Goal: Information Seeking & Learning: Learn about a topic

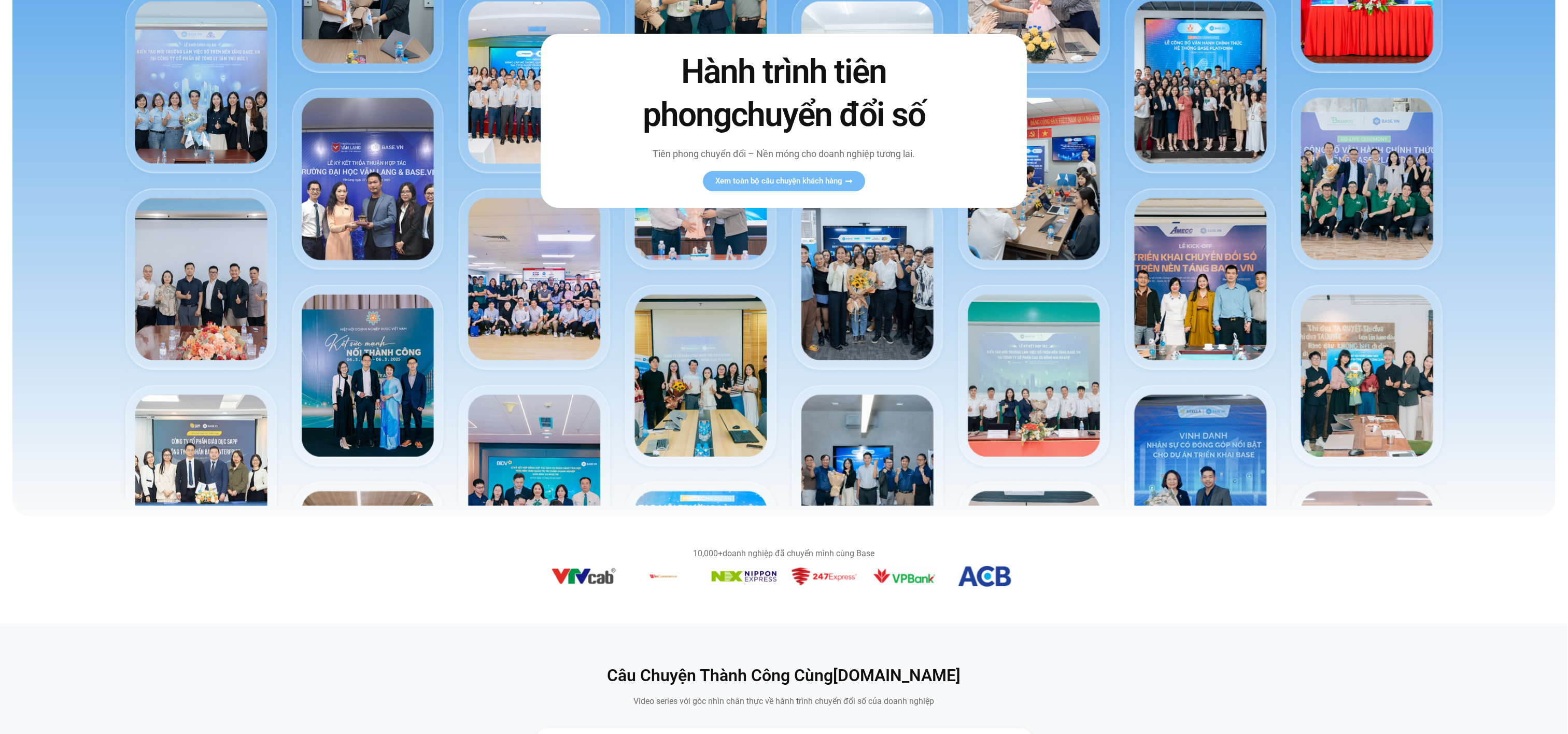
scroll to position [311, 0]
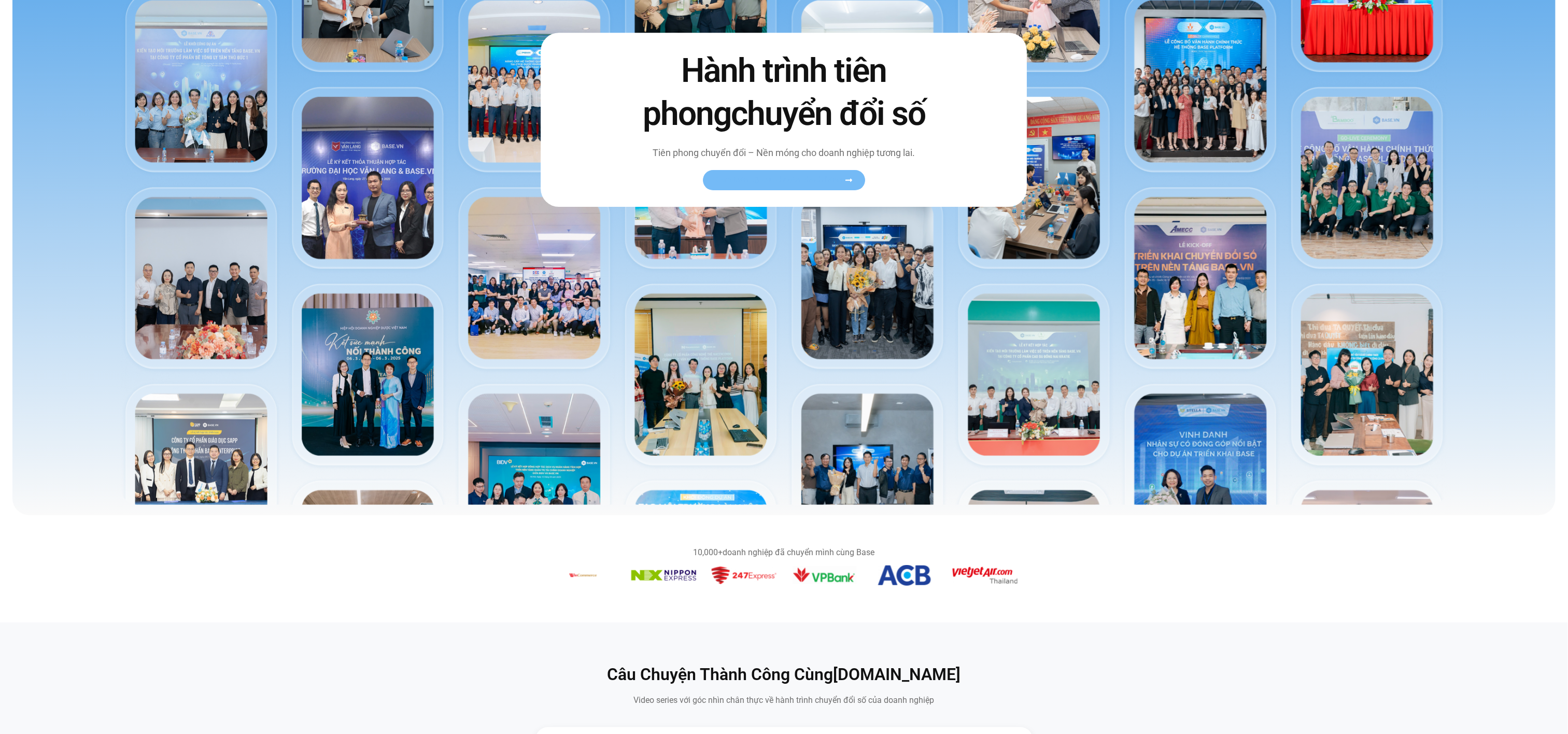
click at [779, 178] on span "Xem toàn bộ câu chuyện khách hàng" at bounding box center [779, 180] width 127 height 8
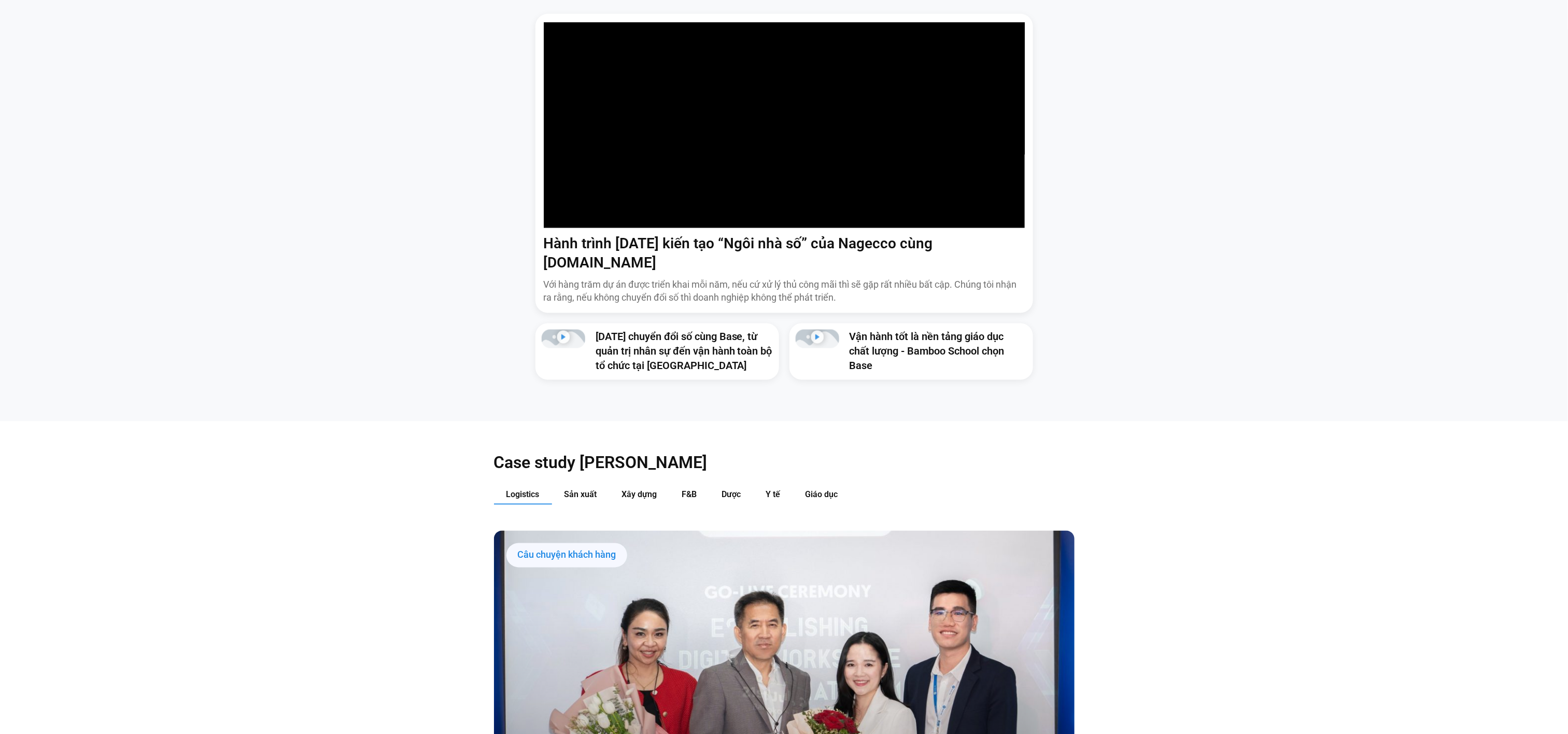
scroll to position [1035, 0]
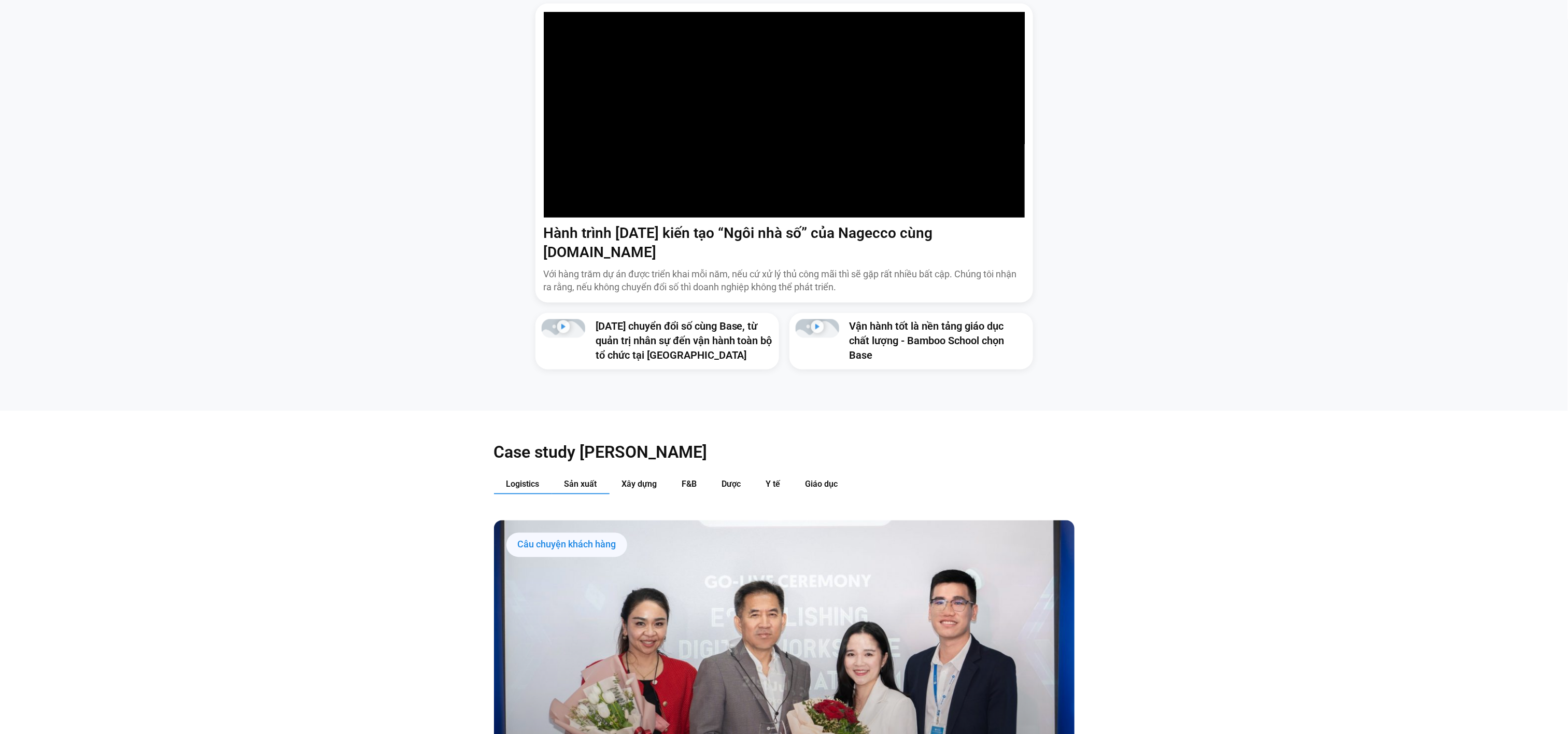
click at [575, 480] on span "Sản xuất" at bounding box center [581, 484] width 33 height 10
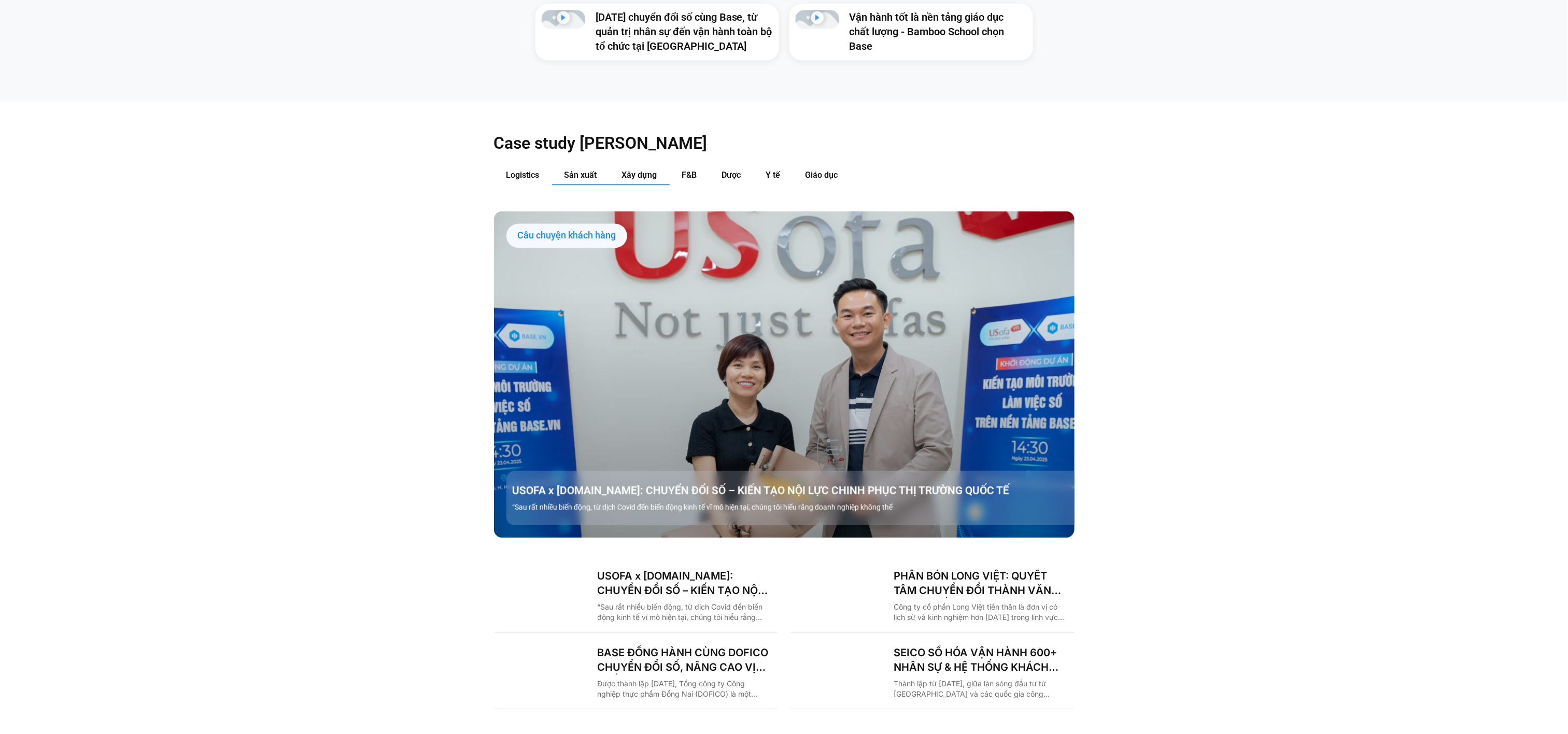
scroll to position [1332, 0]
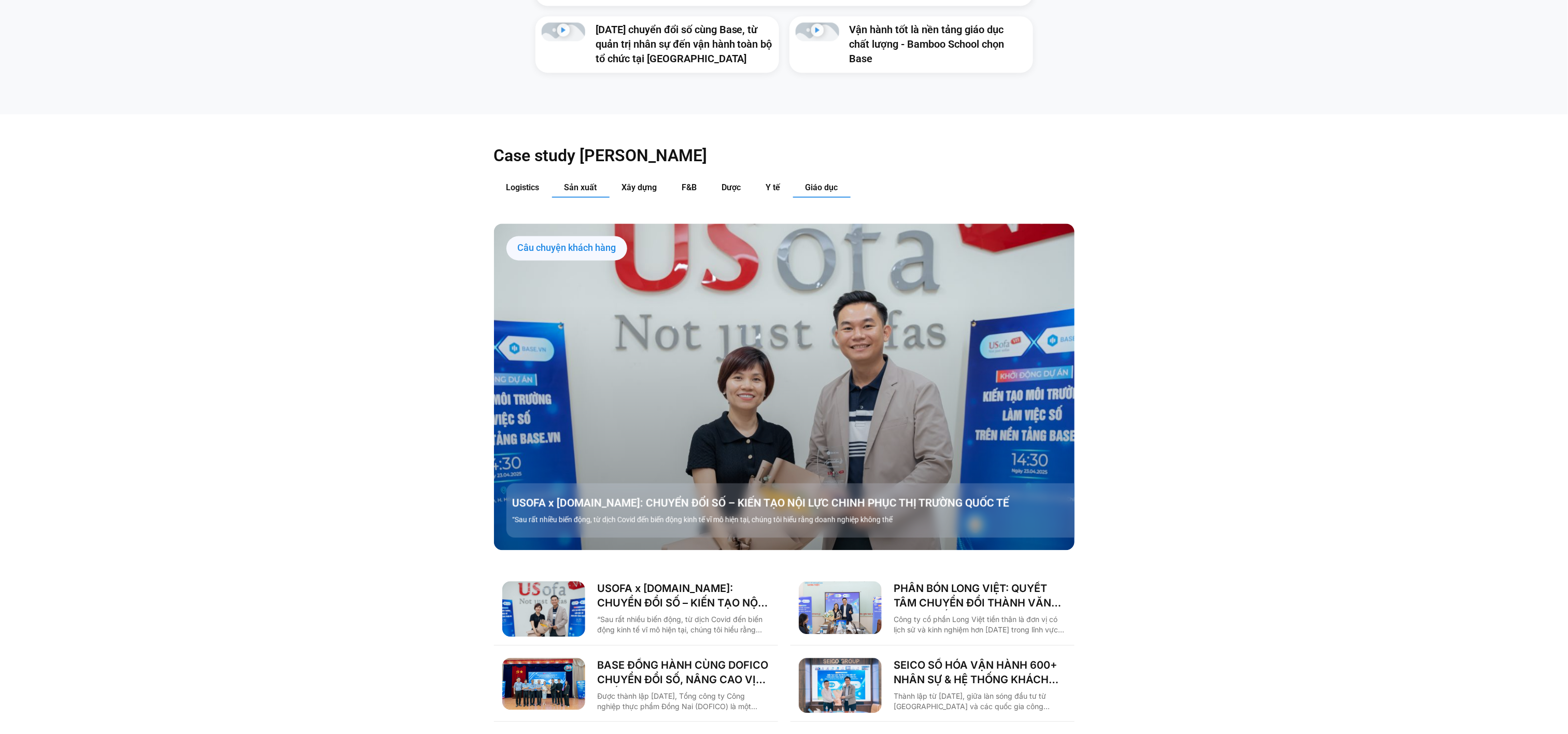
click at [827, 182] on span "Giáo dục" at bounding box center [822, 187] width 33 height 10
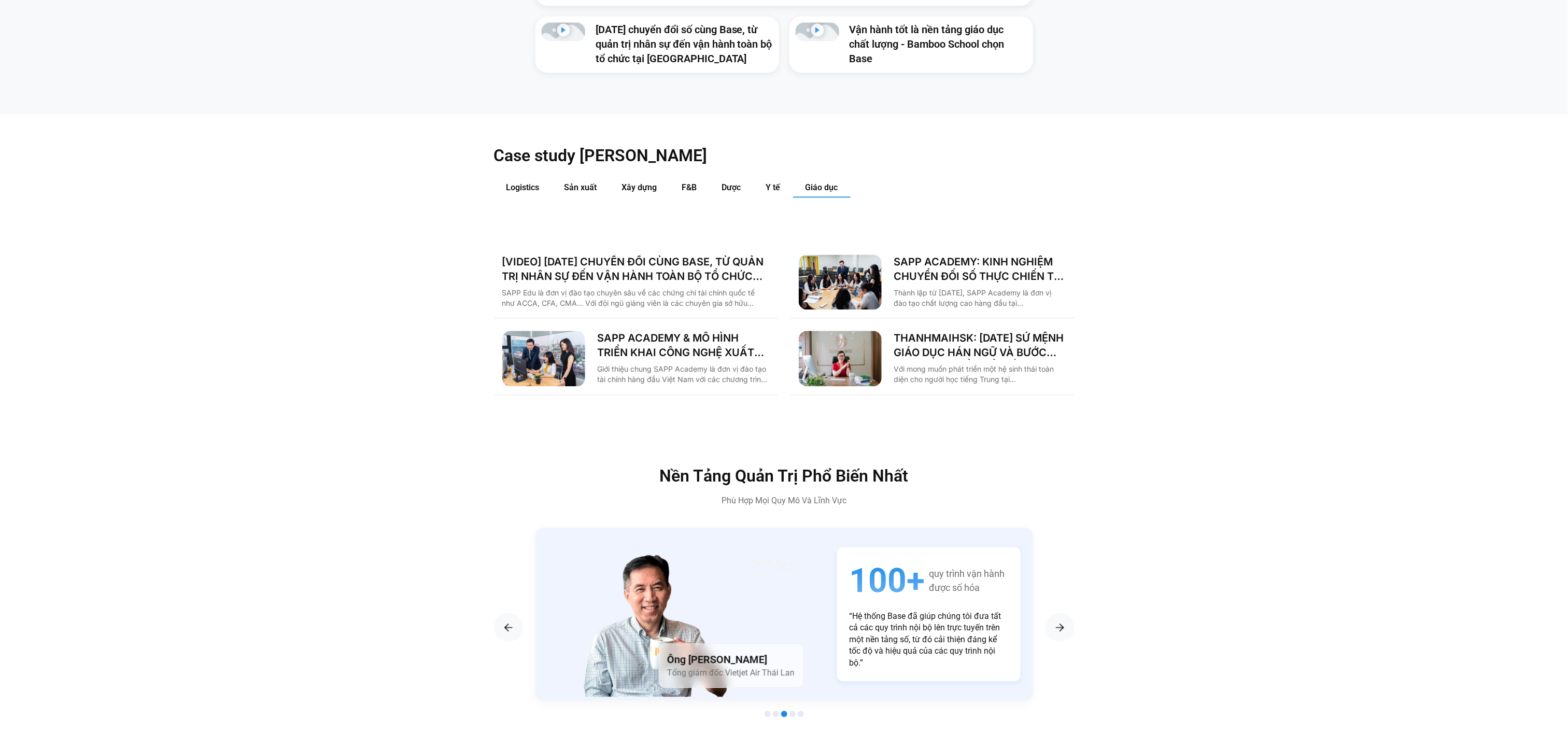
click at [708, 265] on div "[VIDEO] 5 NĂM CHUYỂN ĐỔI CÙNG BASE, TỪ QUẢN TRỊ NHÂN SỰ ĐẾN VẬN HÀNH TOÀN BỘ TỔ…" at bounding box center [636, 282] width 268 height 56
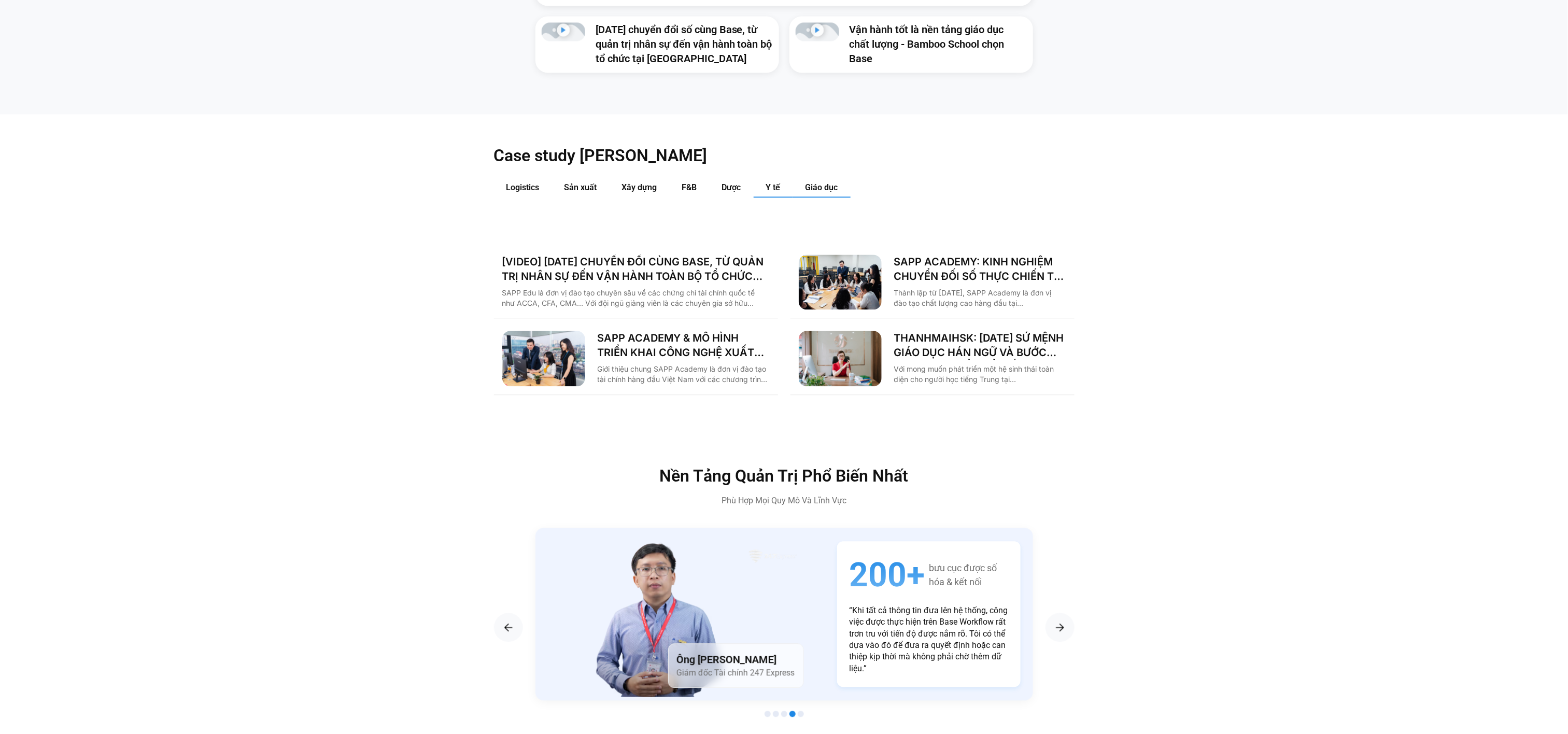
click at [770, 182] on span "Y tế" at bounding box center [773, 187] width 14 height 10
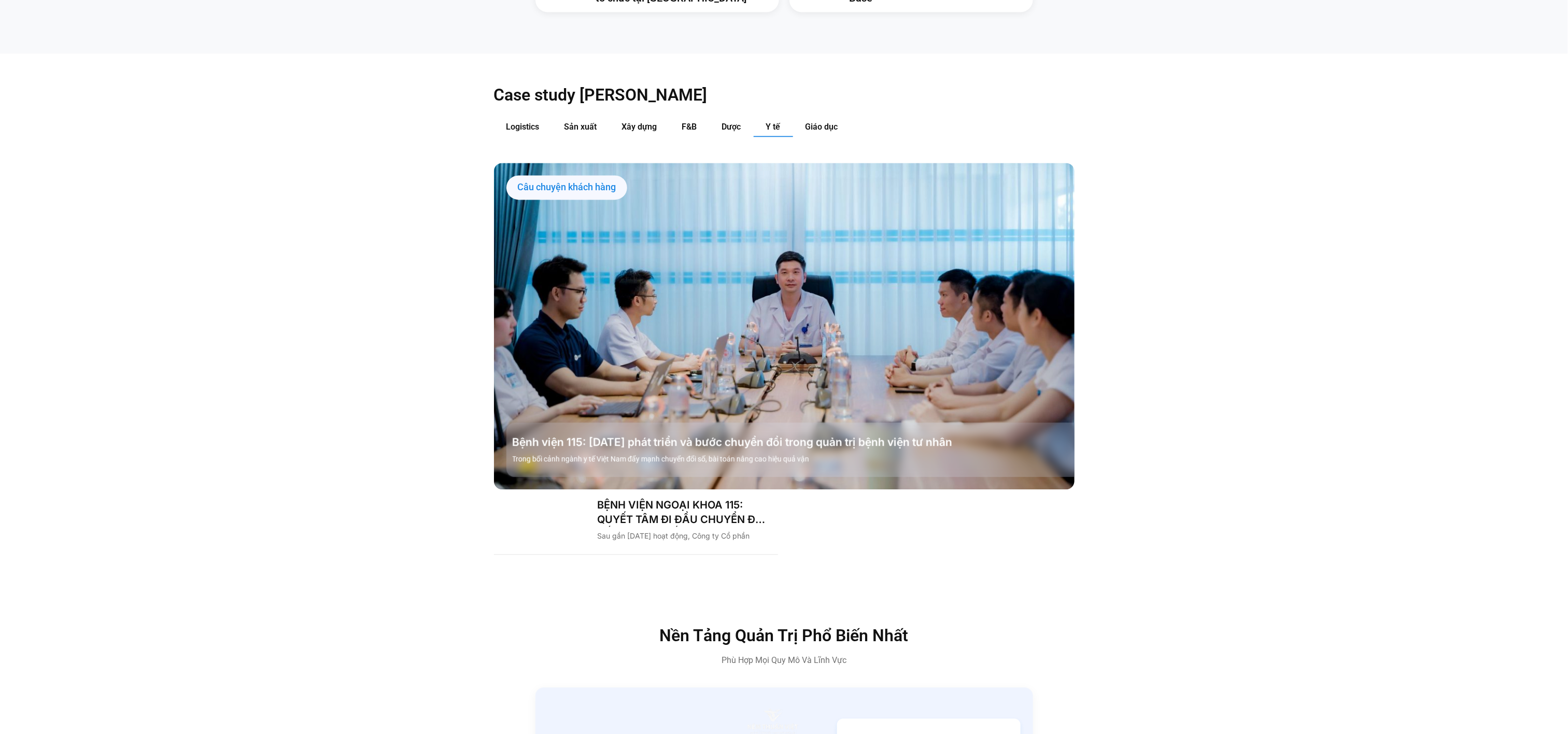
scroll to position [1404, 0]
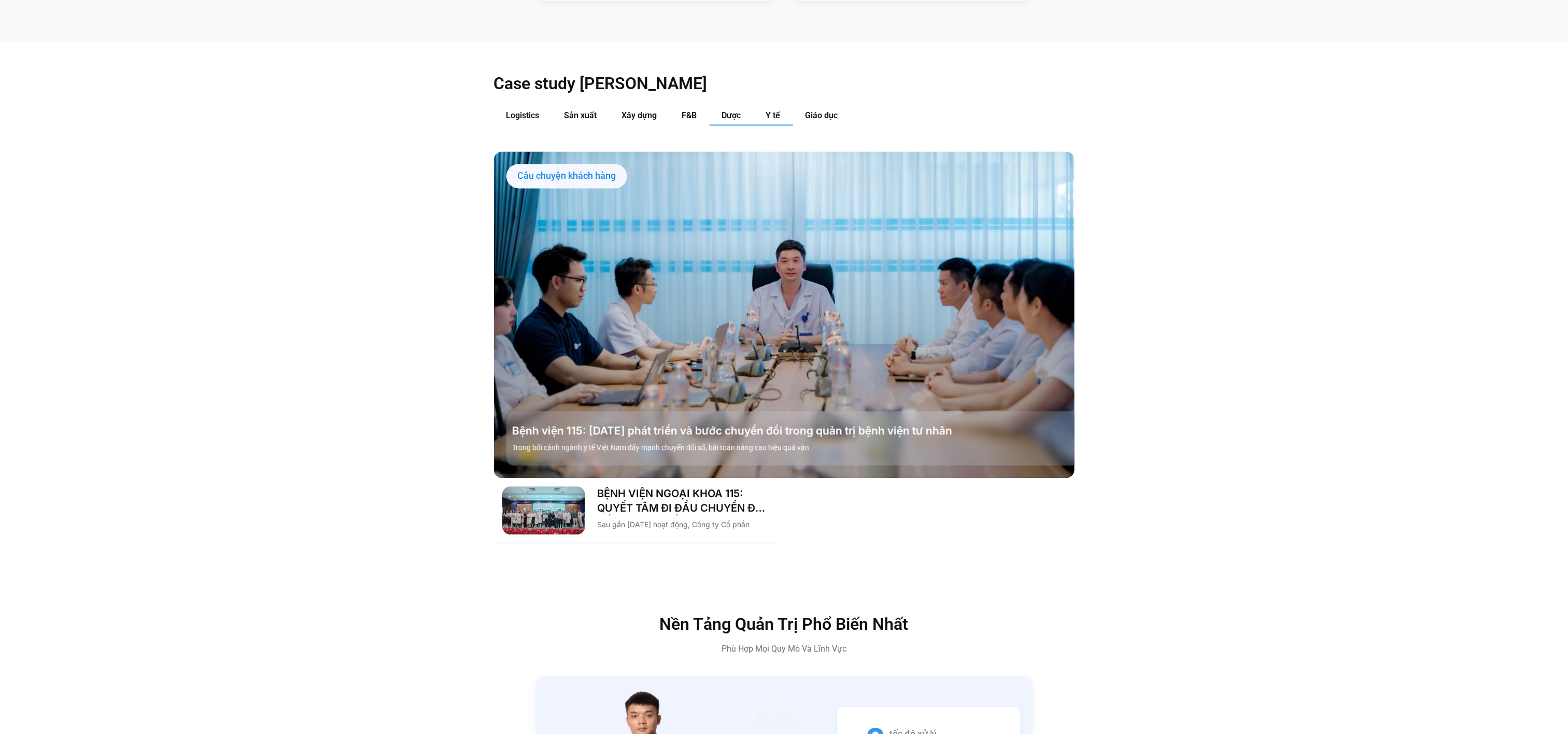
click at [730, 110] on span "Dược" at bounding box center [732, 115] width 19 height 10
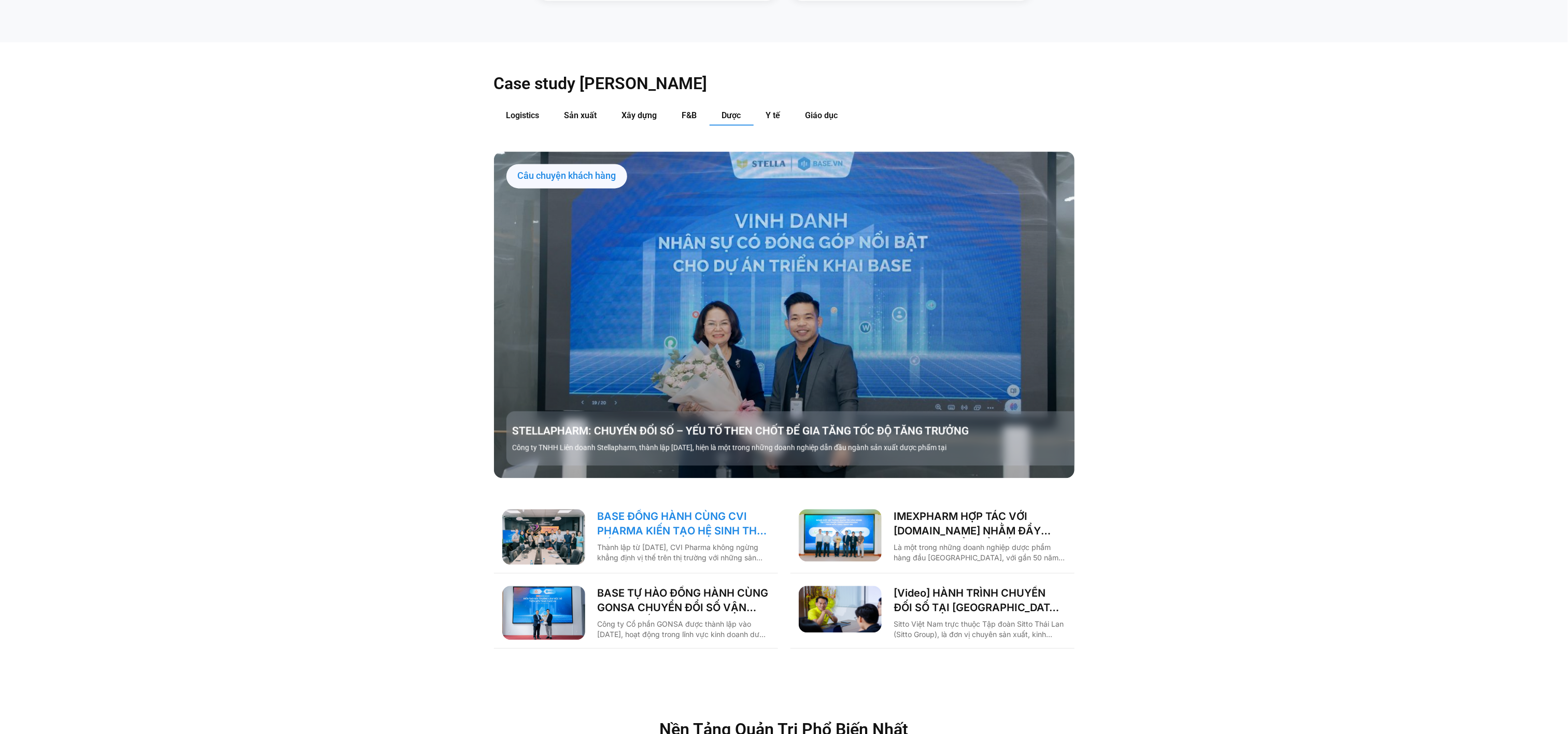
click at [716, 509] on link "BASE ĐỒNG HÀNH CÙNG CVI PHARMA KIẾN TẠO HỆ SINH THÁI SỐ VẬN HÀNH TOÀN DIỆN!" at bounding box center [683, 523] width 172 height 29
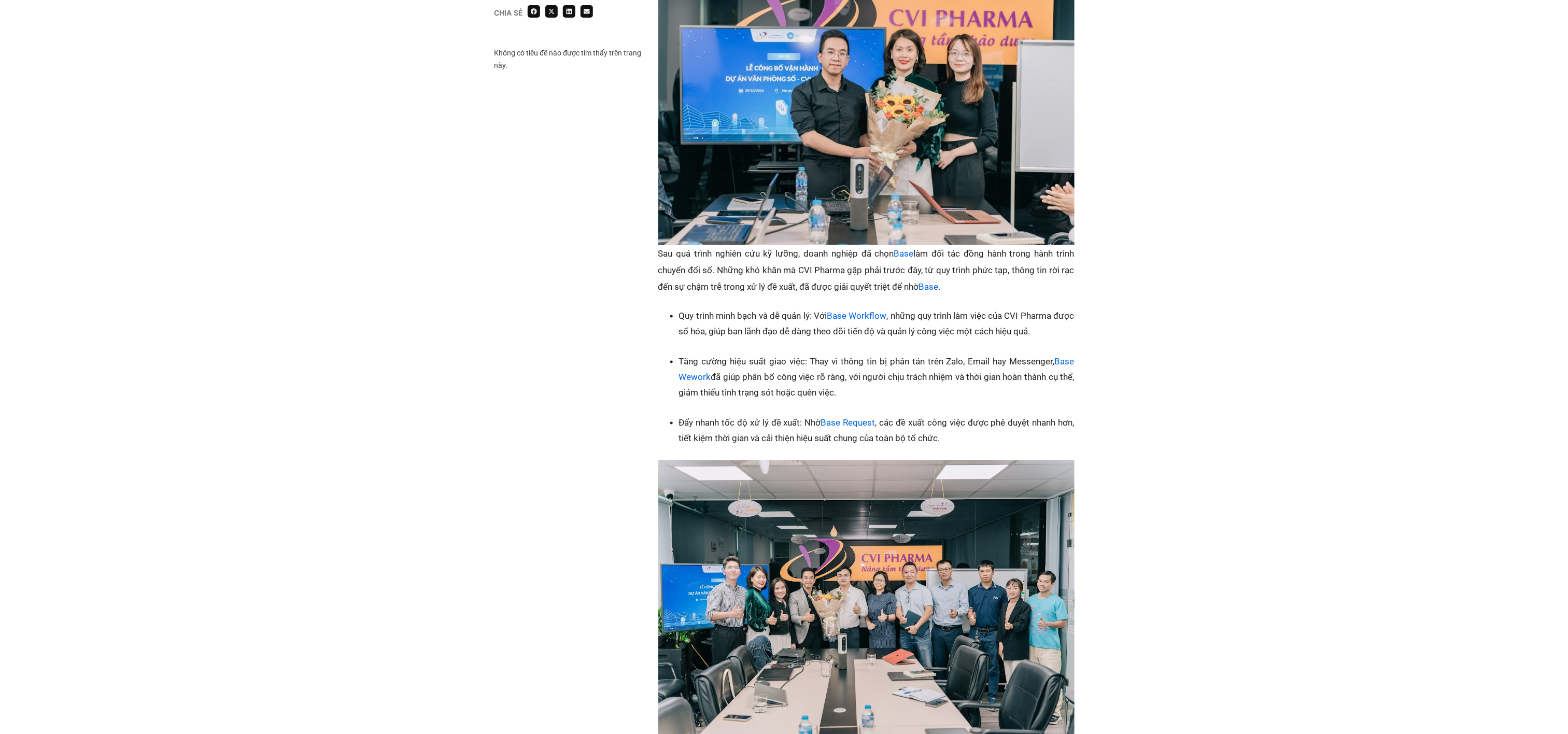
scroll to position [821, 0]
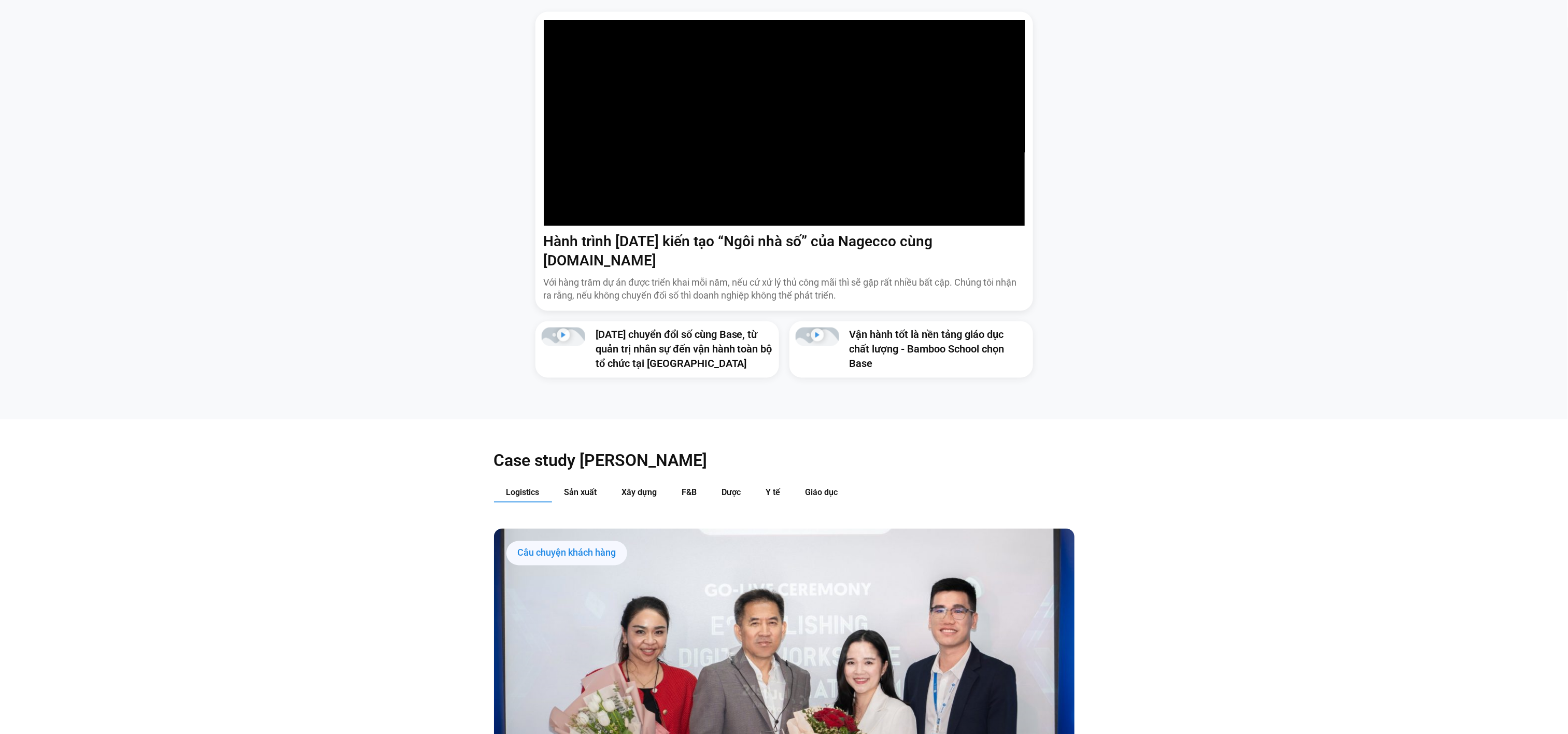
scroll to position [984, 0]
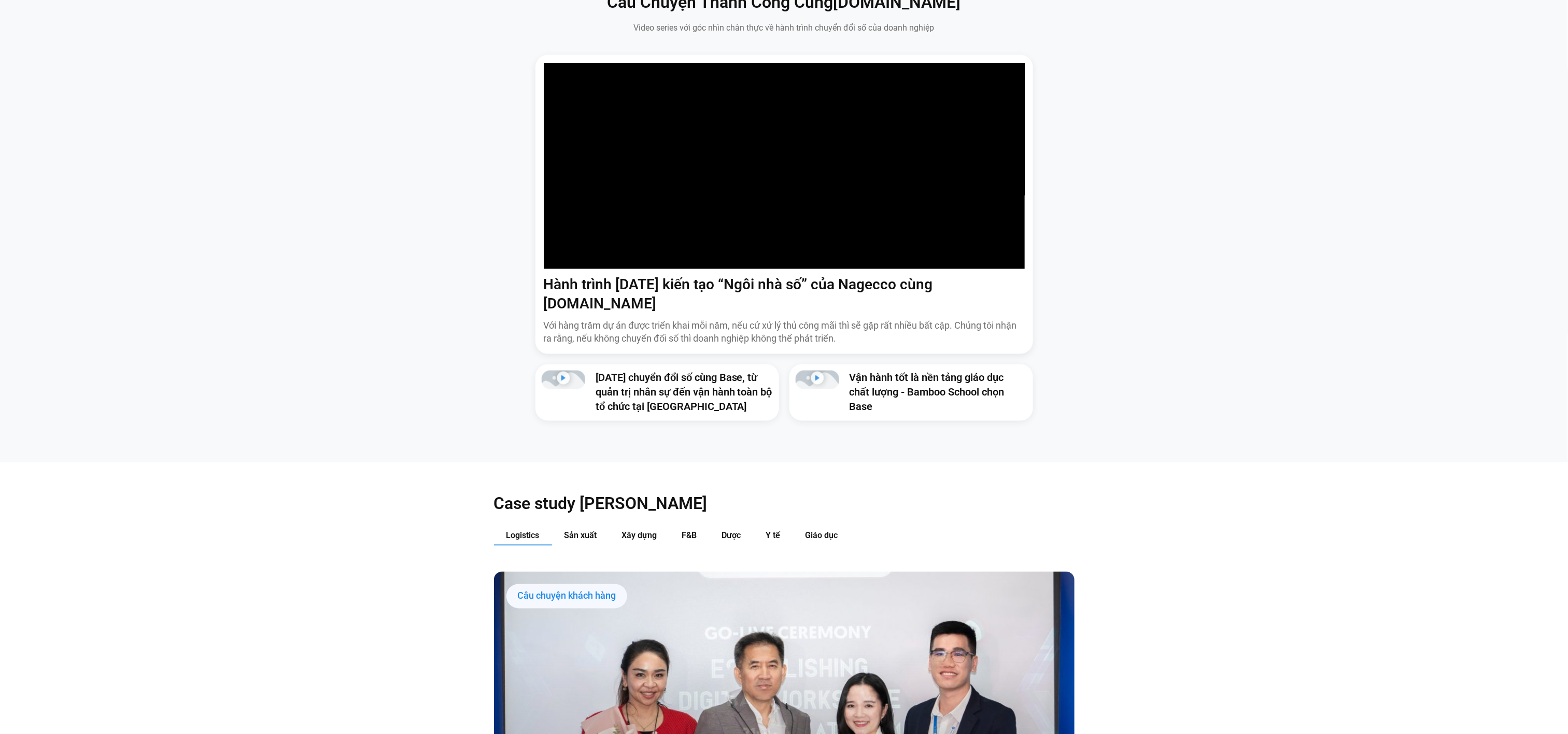
click at [731, 531] on span "Dược" at bounding box center [732, 536] width 19 height 10
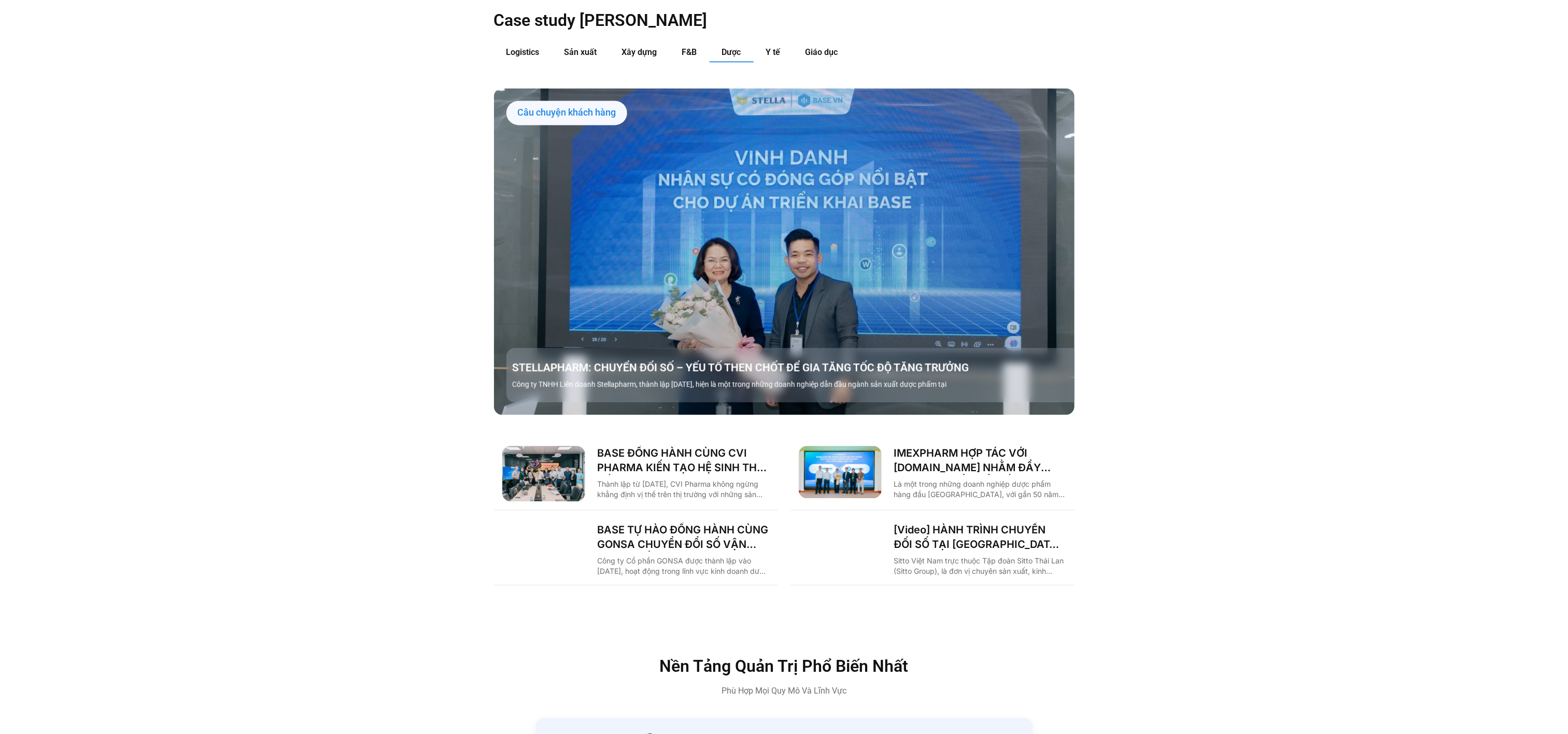
scroll to position [1469, 0]
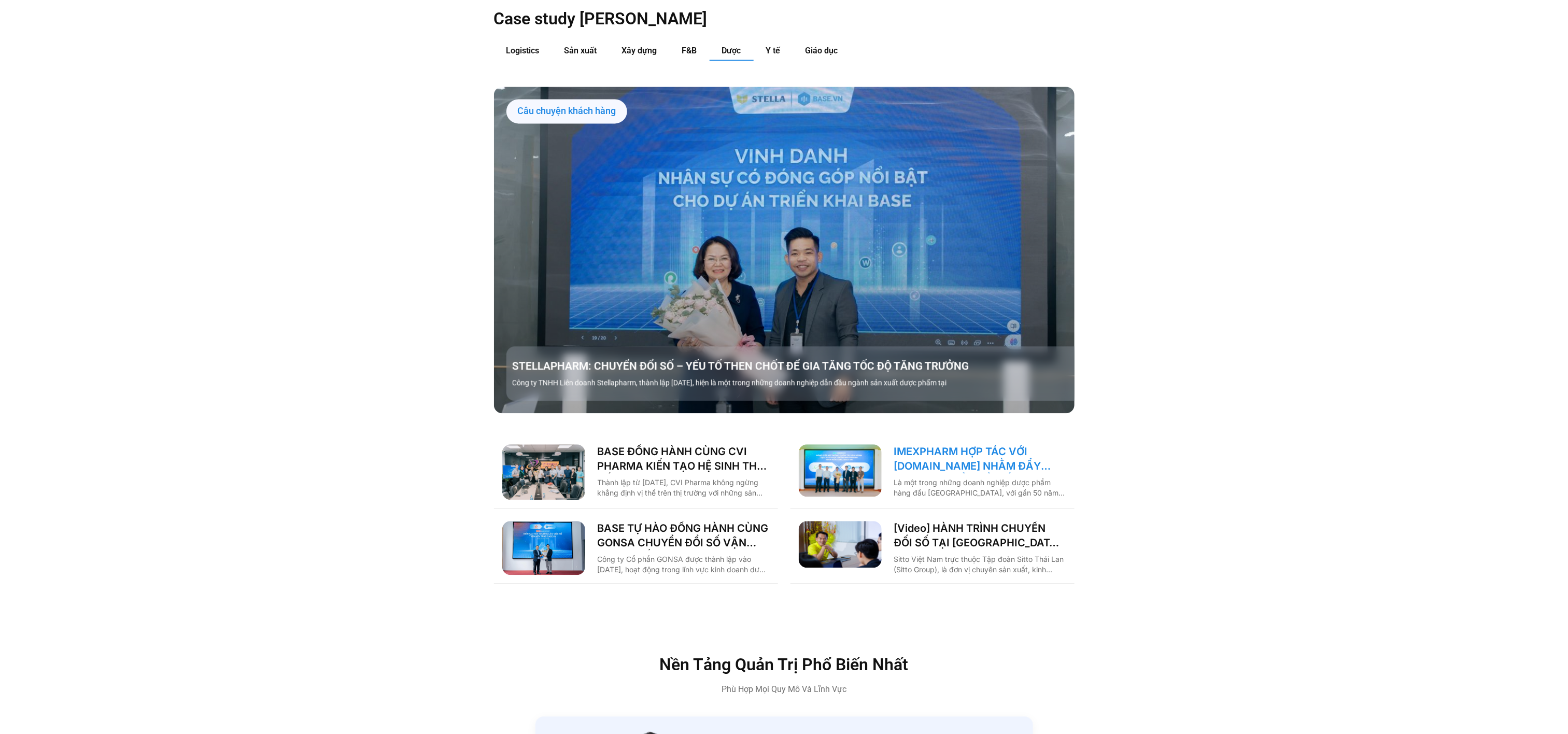
click at [920, 445] on link "IMEXPHARM HỢP TÁC VỚI [DOMAIN_NAME] NHẰM ĐẨY MẠNH CHUYỂN ĐỔI SỐ CHO VẬN HÀNH TH…" at bounding box center [980, 459] width 172 height 29
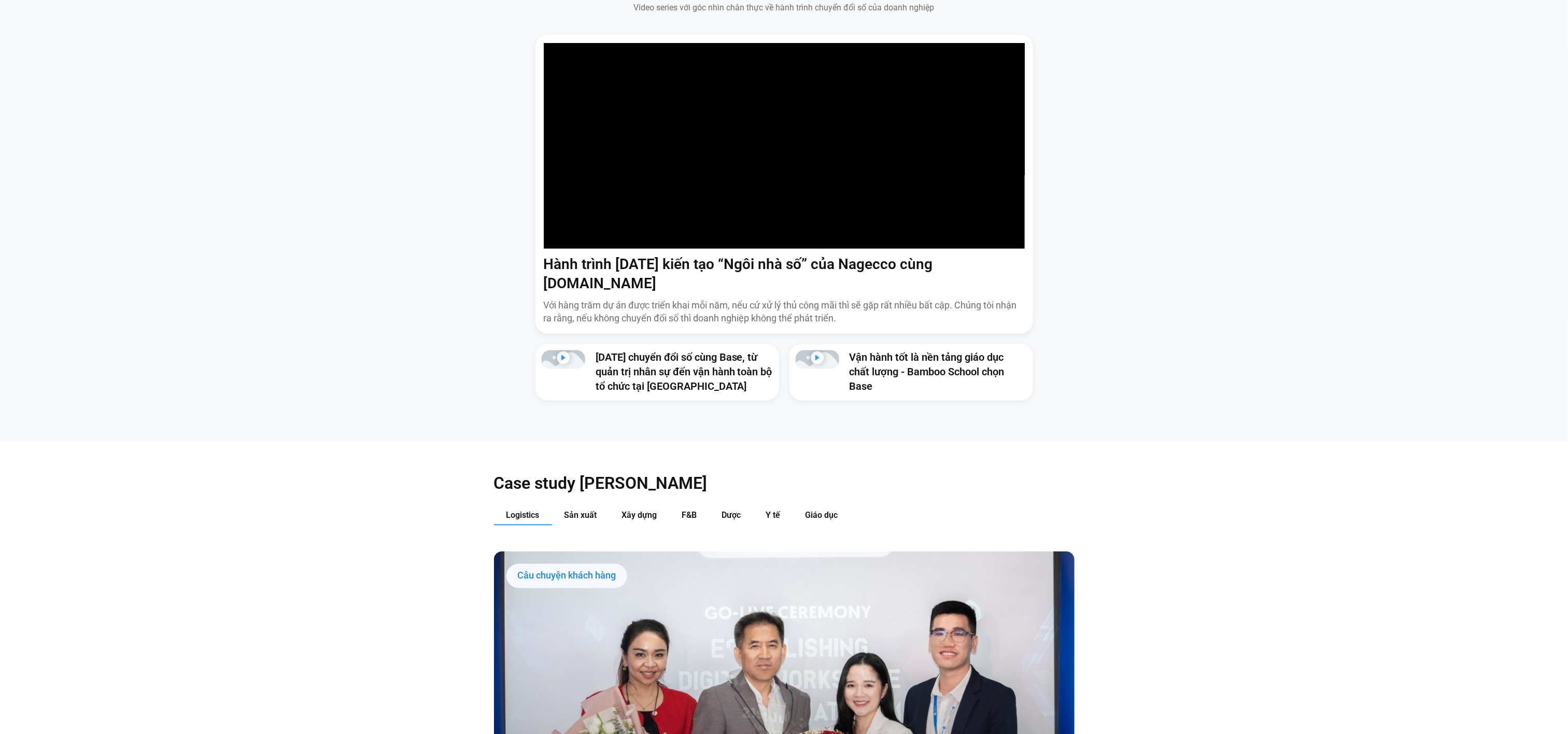
scroll to position [946, 0]
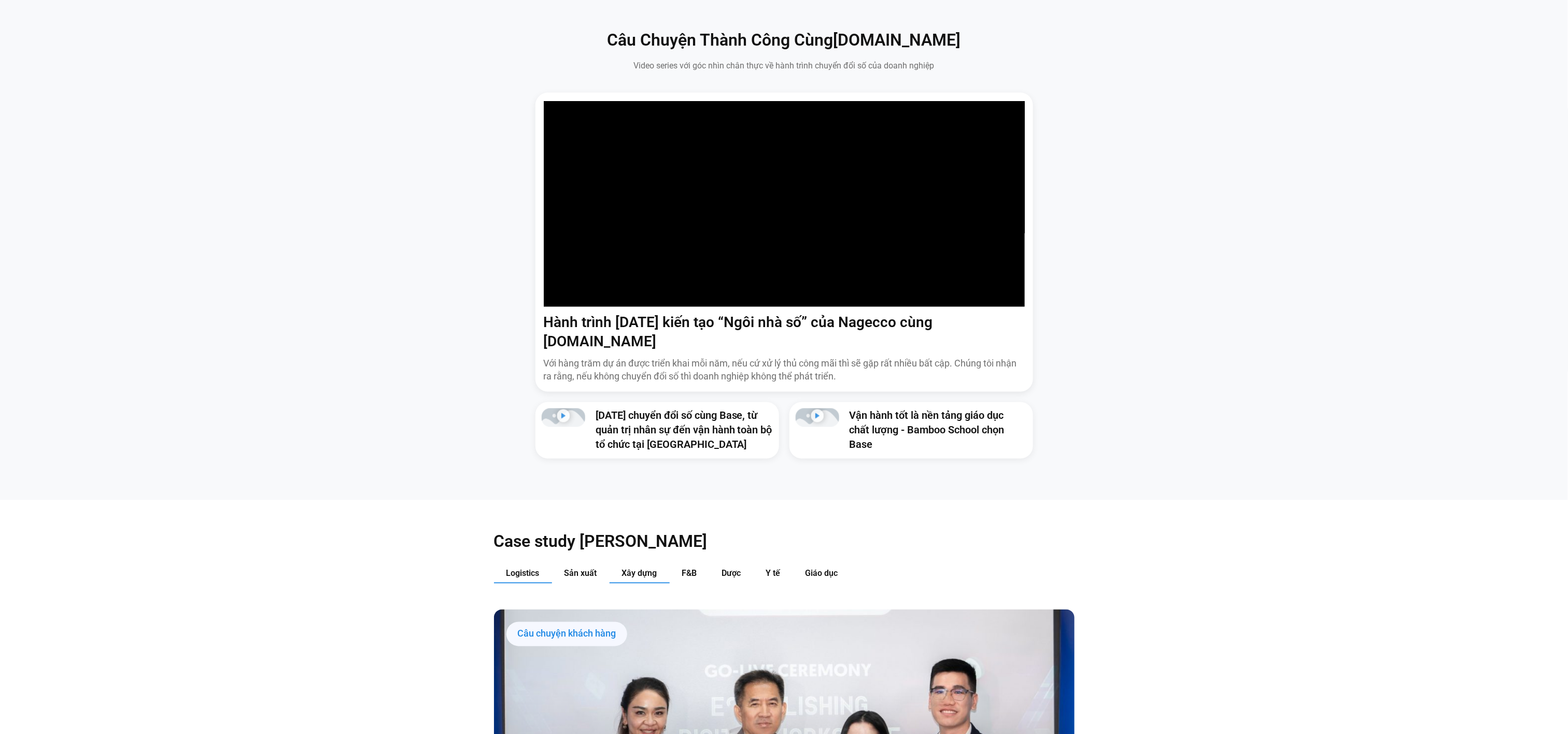
click at [634, 569] on span "Xây dựng" at bounding box center [639, 573] width 35 height 10
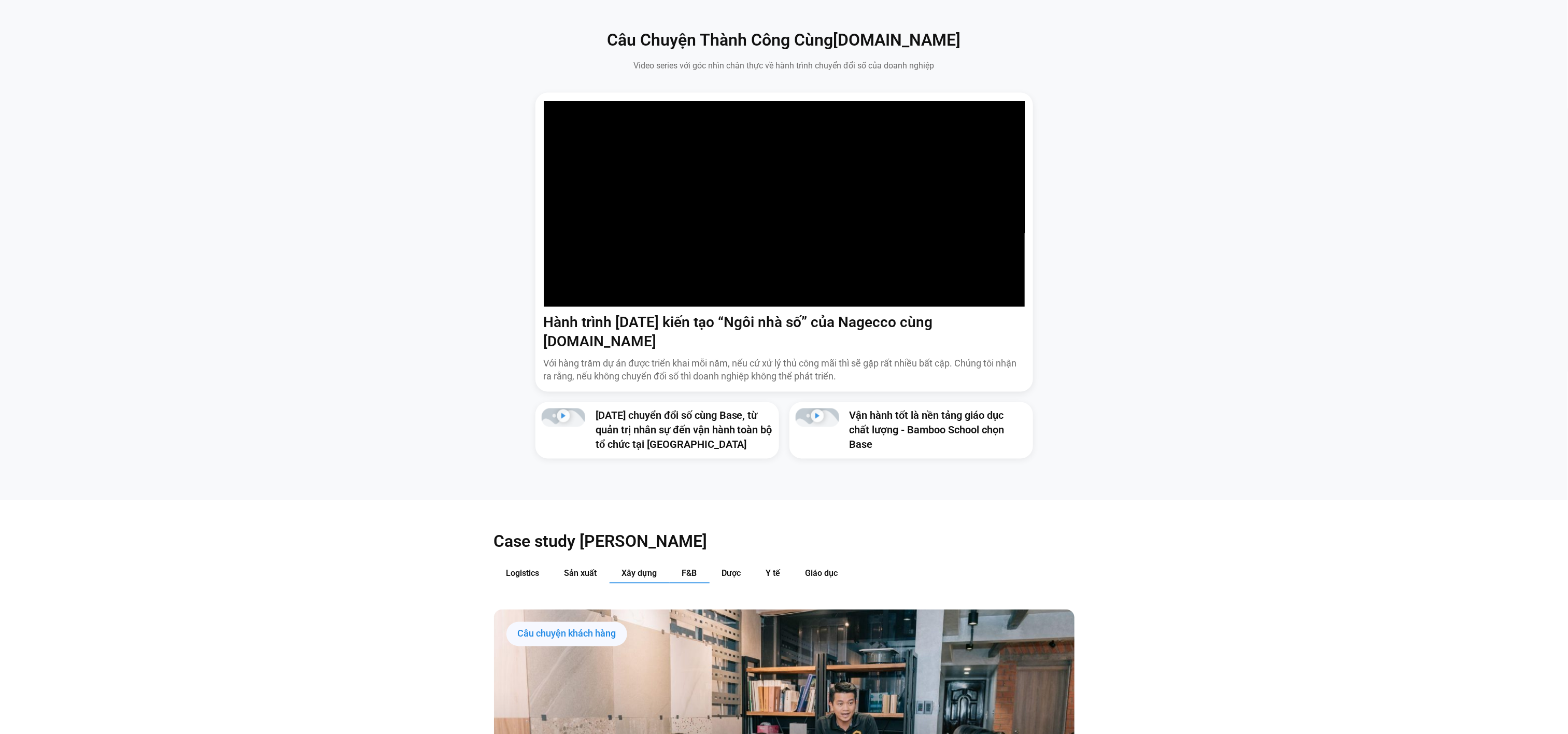
click at [690, 565] on button "F&B" at bounding box center [689, 574] width 40 height 19
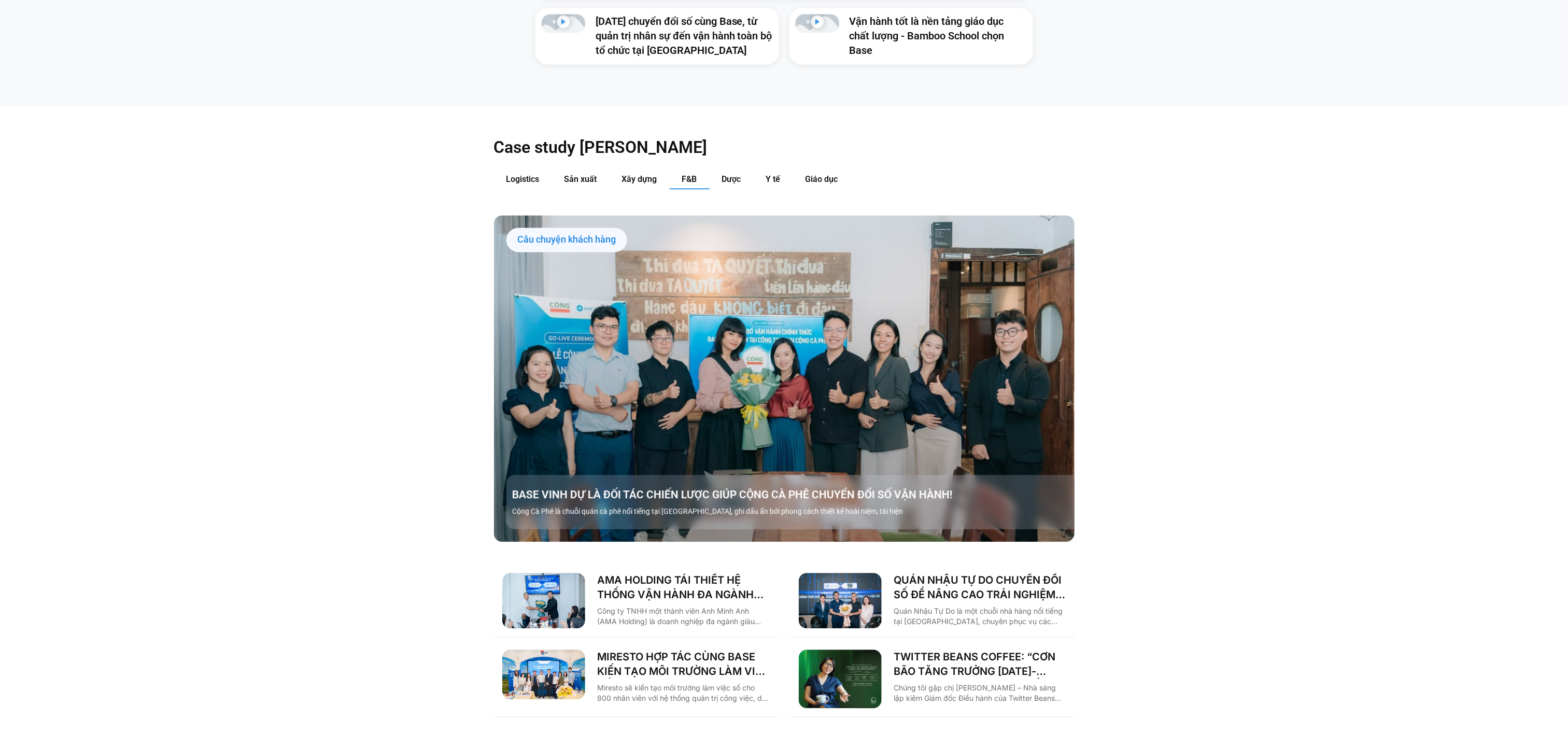
scroll to position [1341, 0]
click at [720, 169] on button "Dược" at bounding box center [732, 178] width 44 height 19
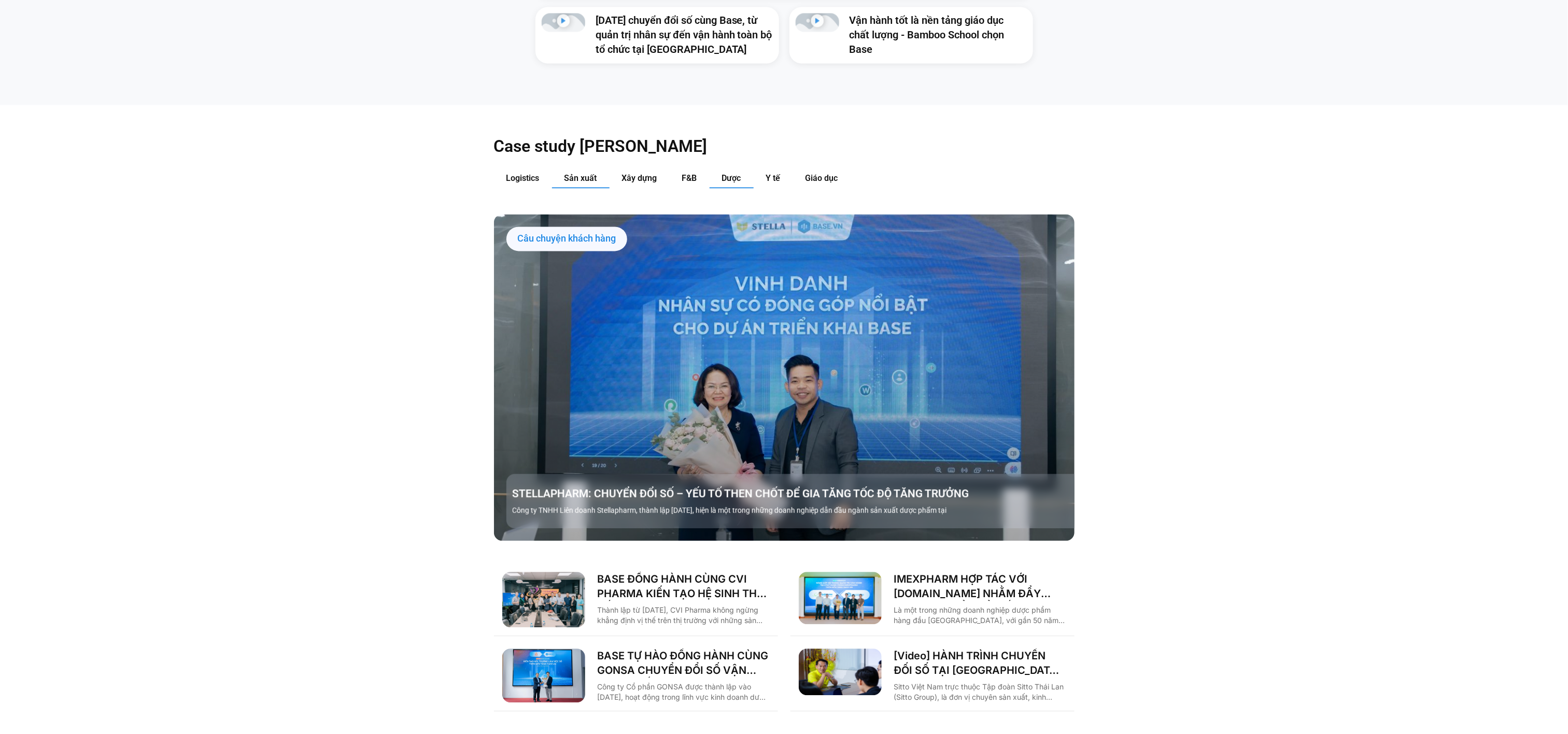
click at [574, 173] on span "Sản xuất" at bounding box center [581, 178] width 33 height 10
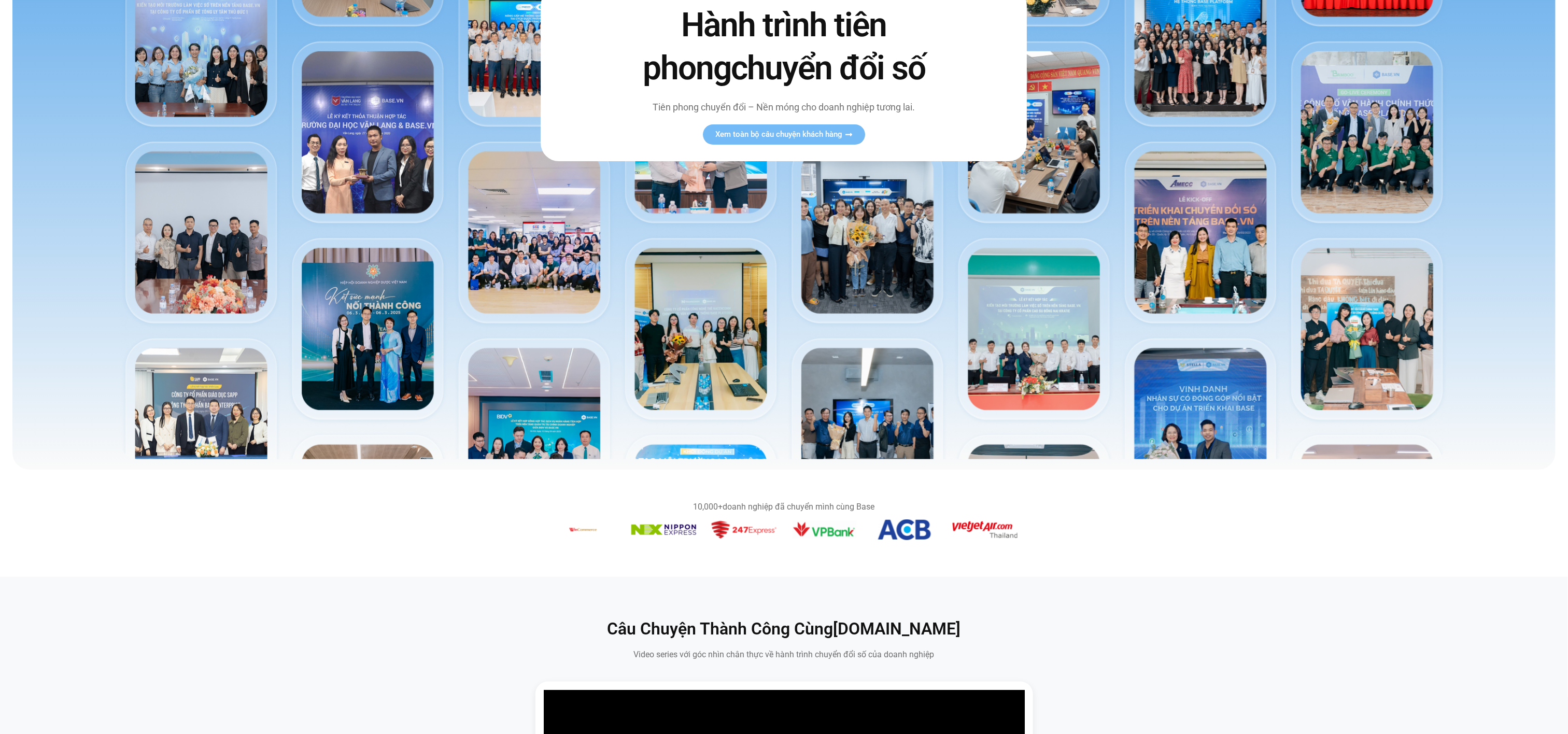
scroll to position [0, 0]
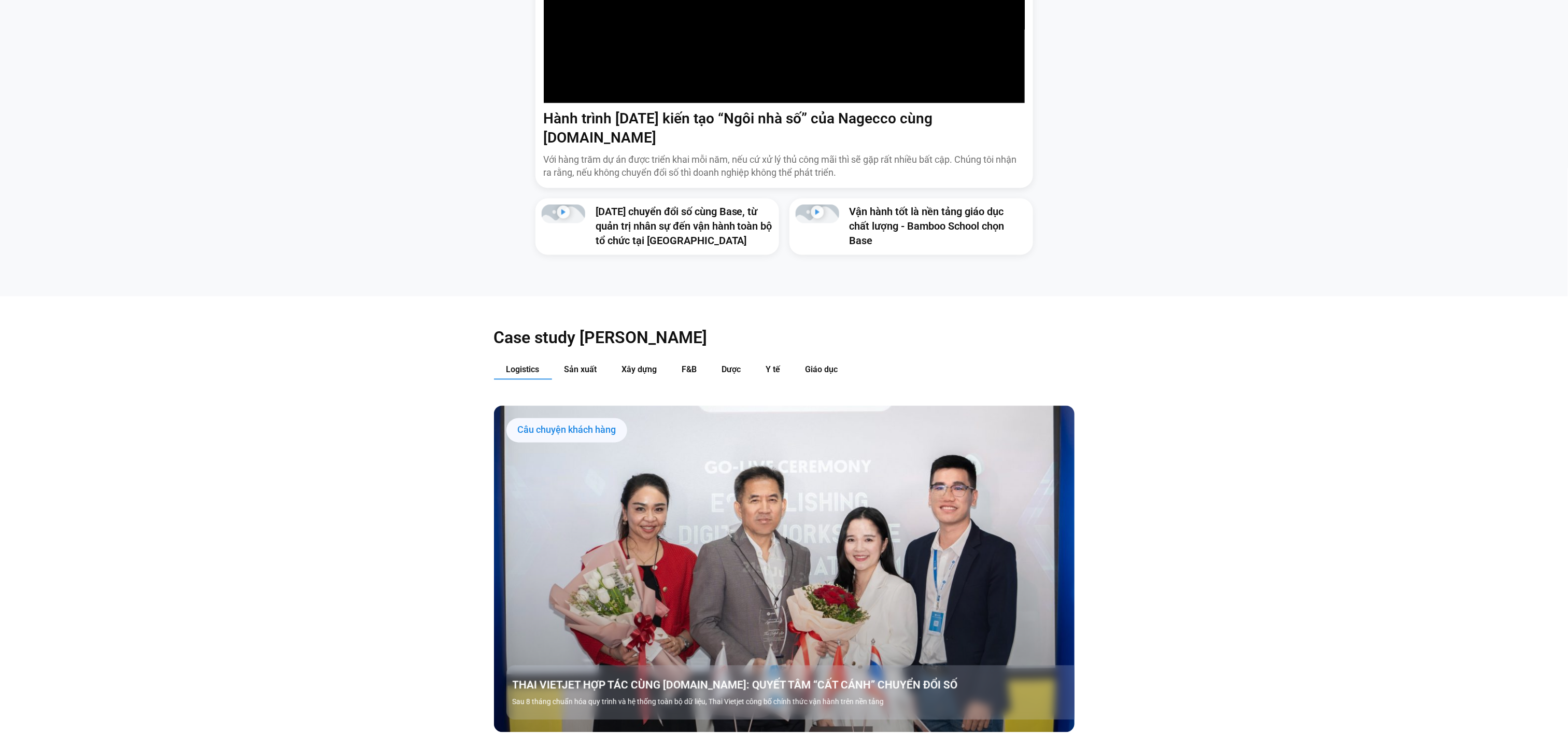
scroll to position [1202, 0]
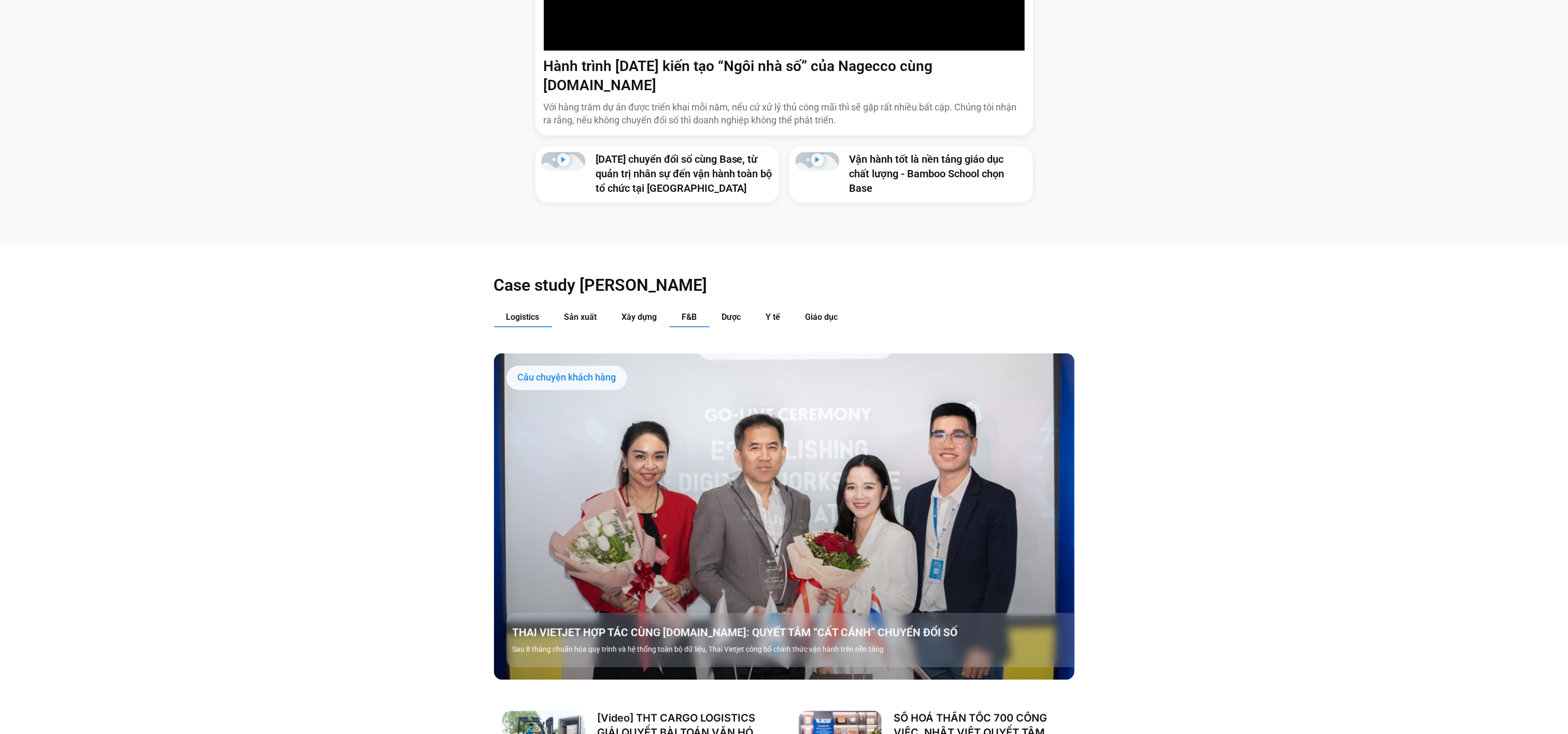
click at [691, 309] on button "F&B" at bounding box center [689, 318] width 40 height 19
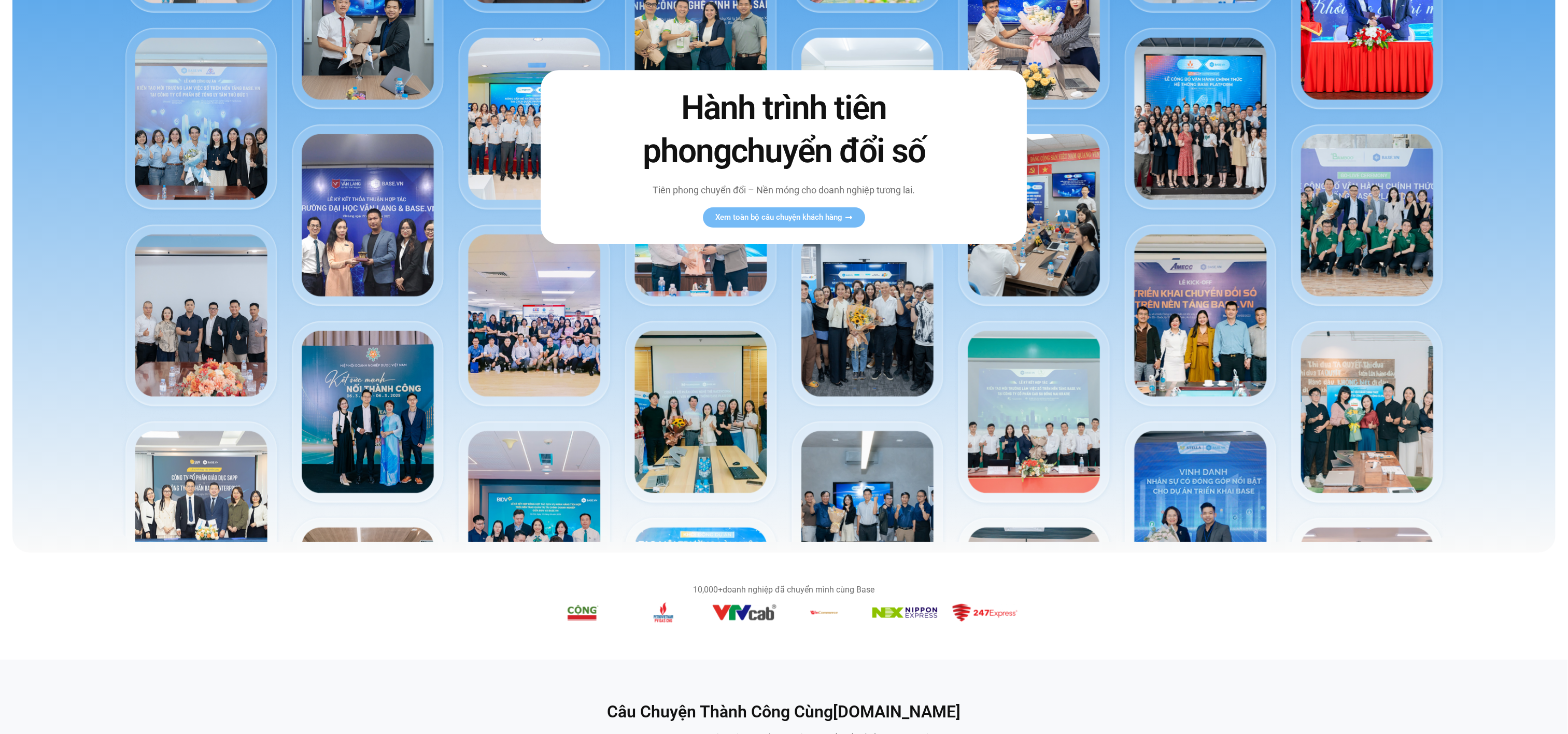
scroll to position [0, 0]
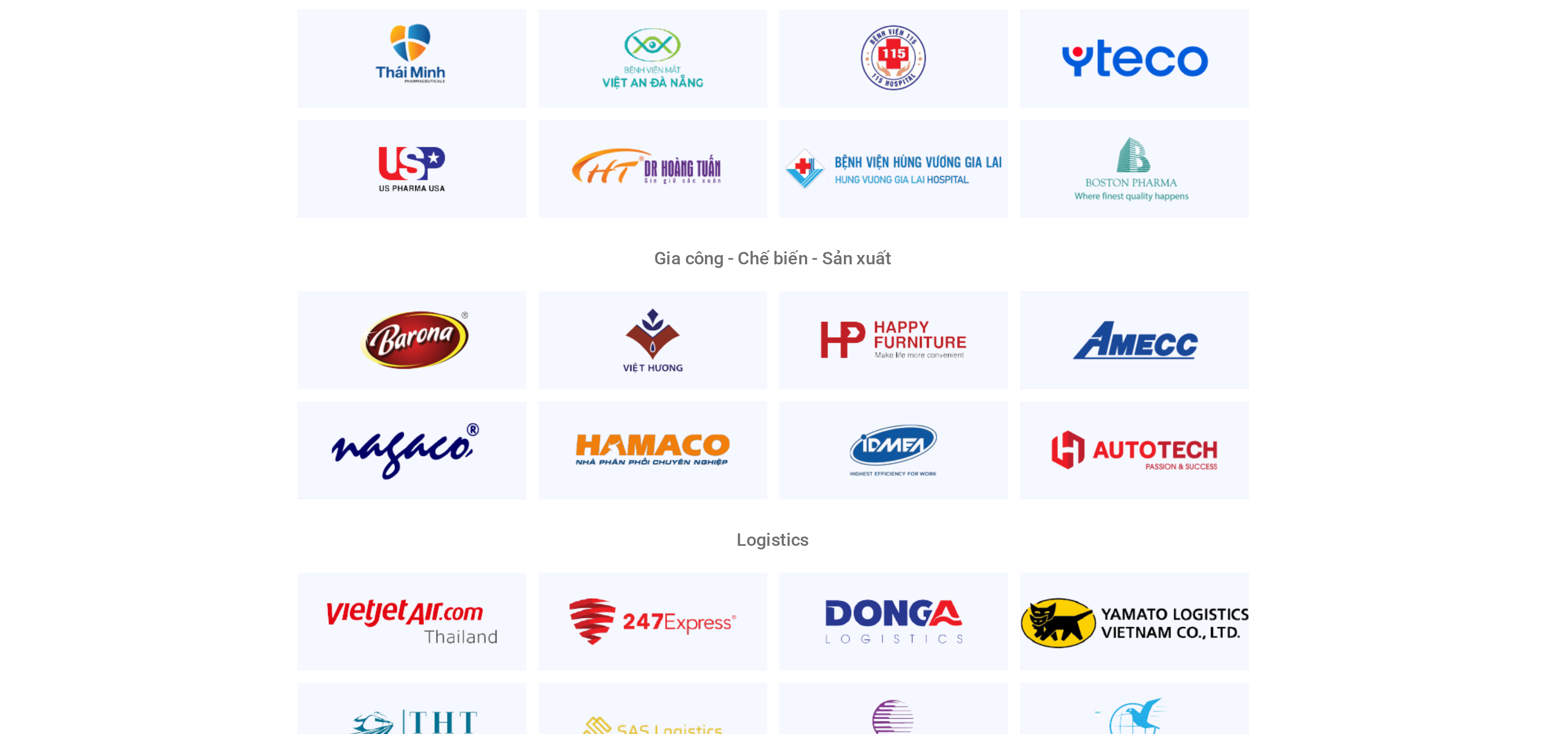
scroll to position [2396, 0]
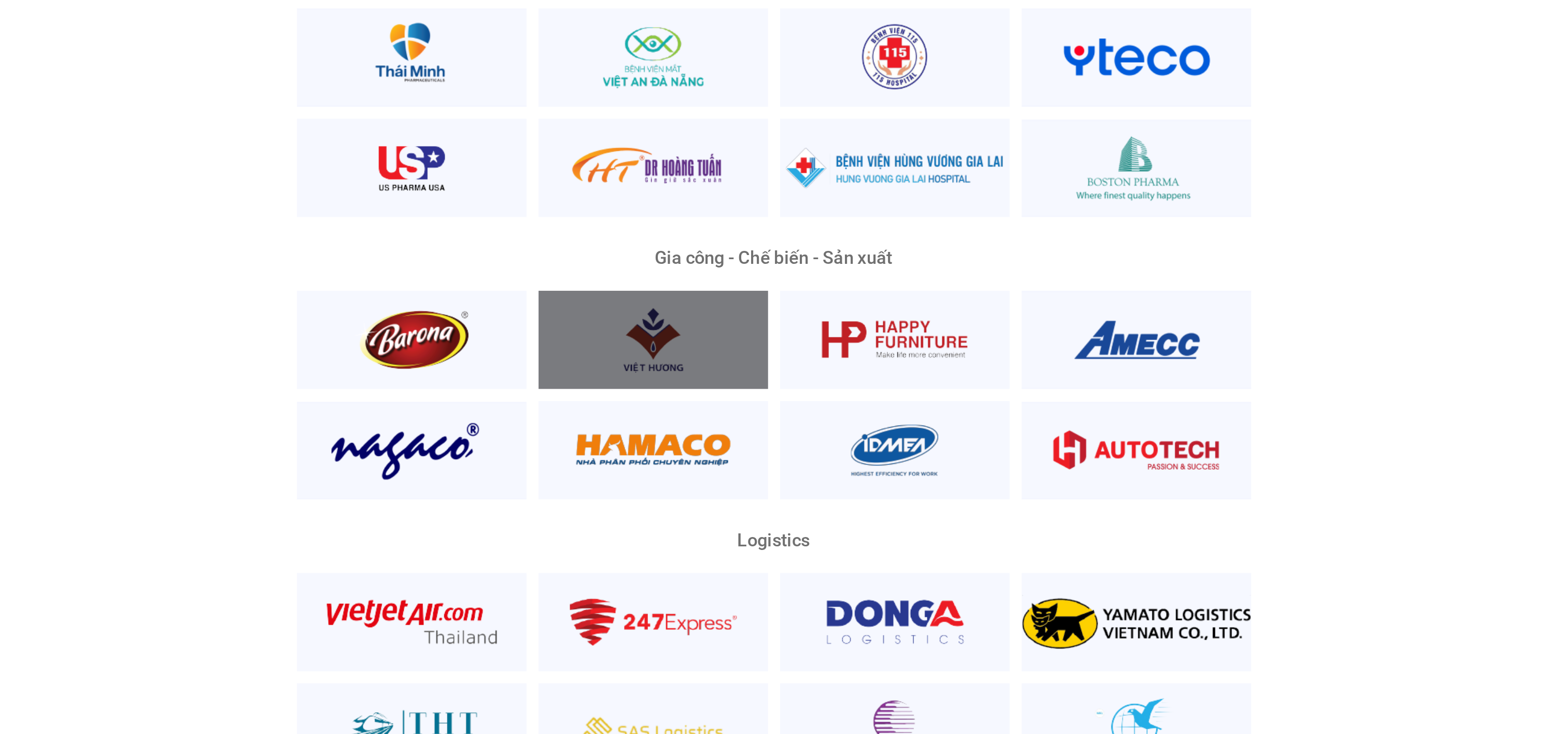
click at [727, 335] on div at bounding box center [721, 349] width 120 height 51
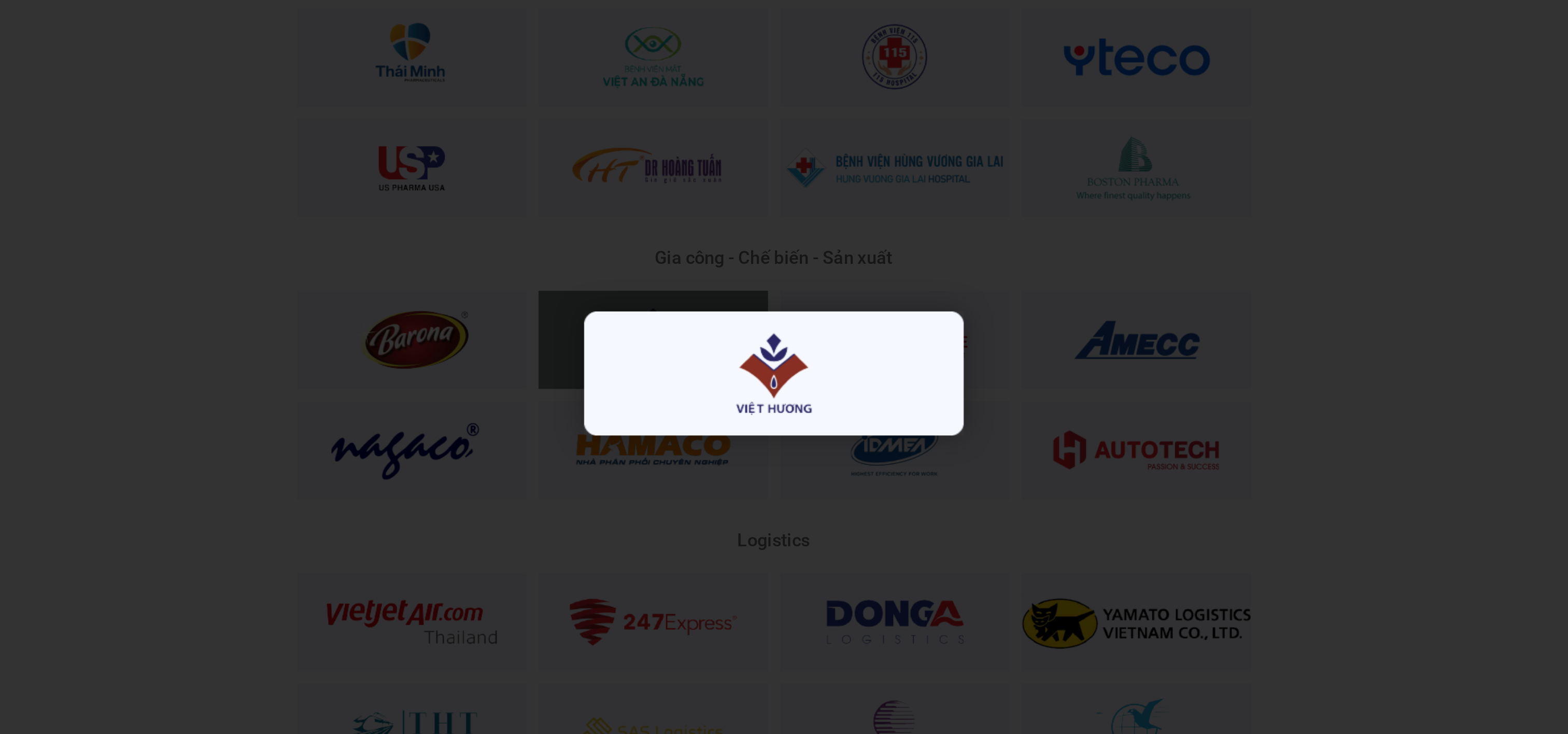
click at [1027, 329] on div "2 / 8" at bounding box center [784, 367] width 1496 height 661
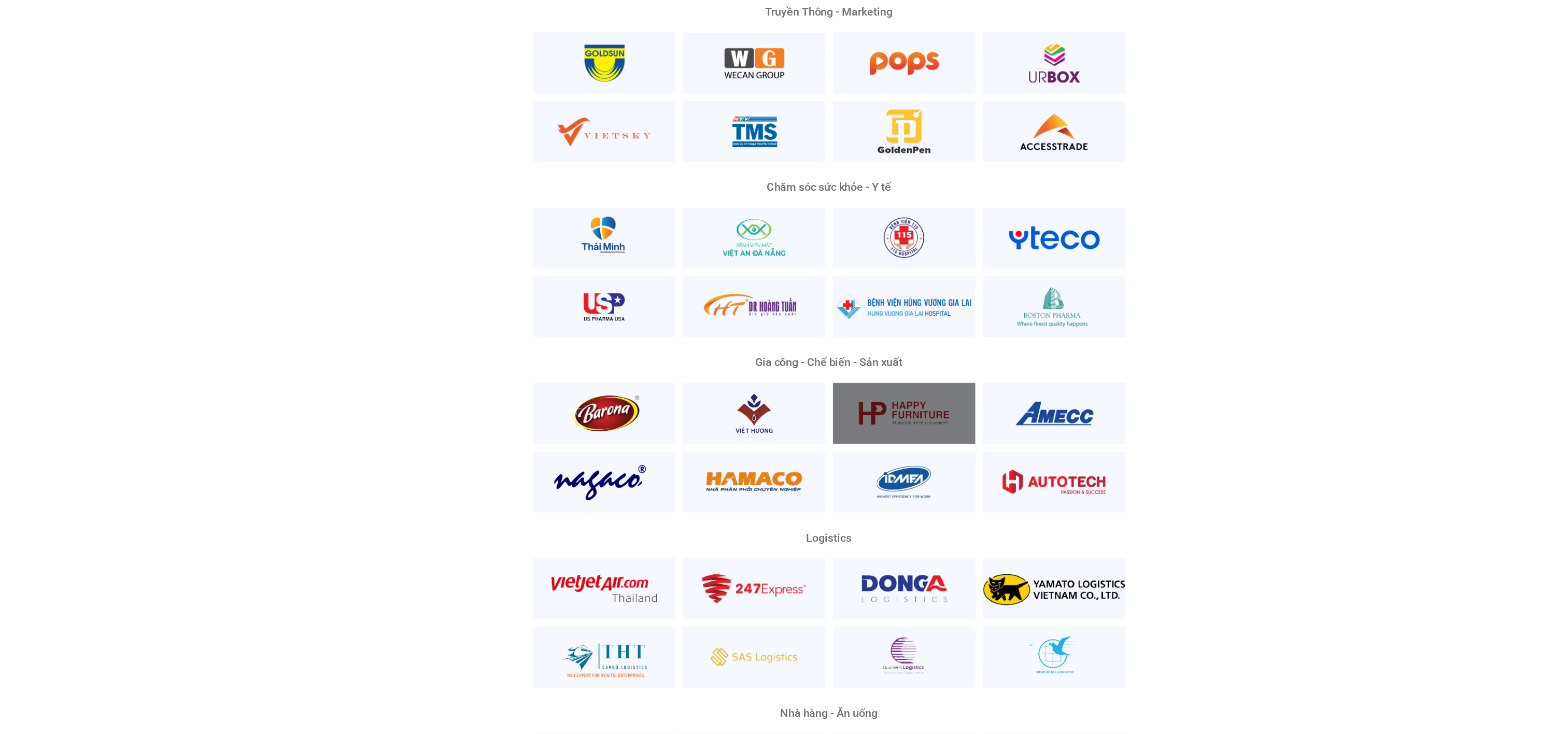
click at [866, 330] on div at bounding box center [847, 349] width 120 height 51
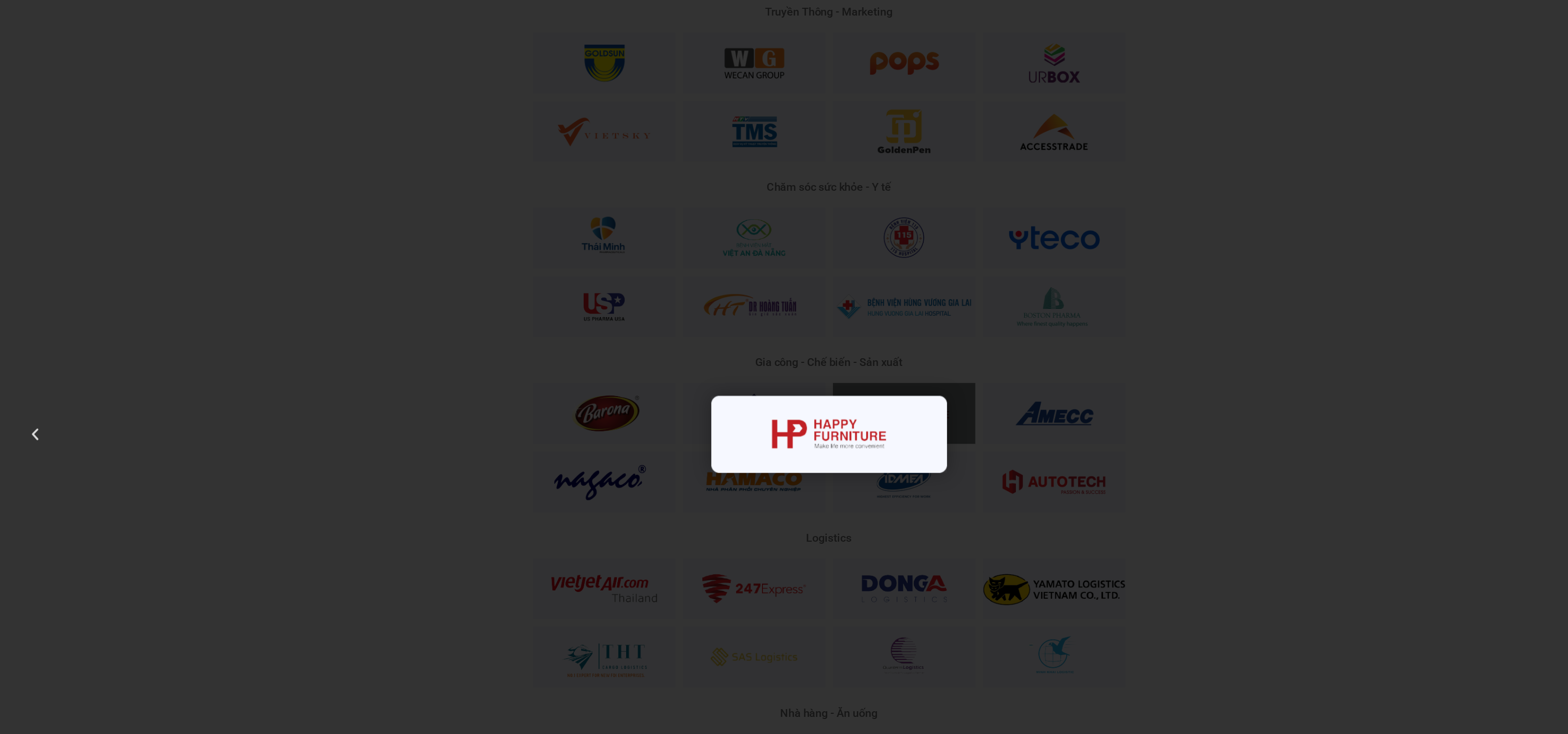
click at [880, 329] on div "3 / 8" at bounding box center [784, 367] width 1496 height 661
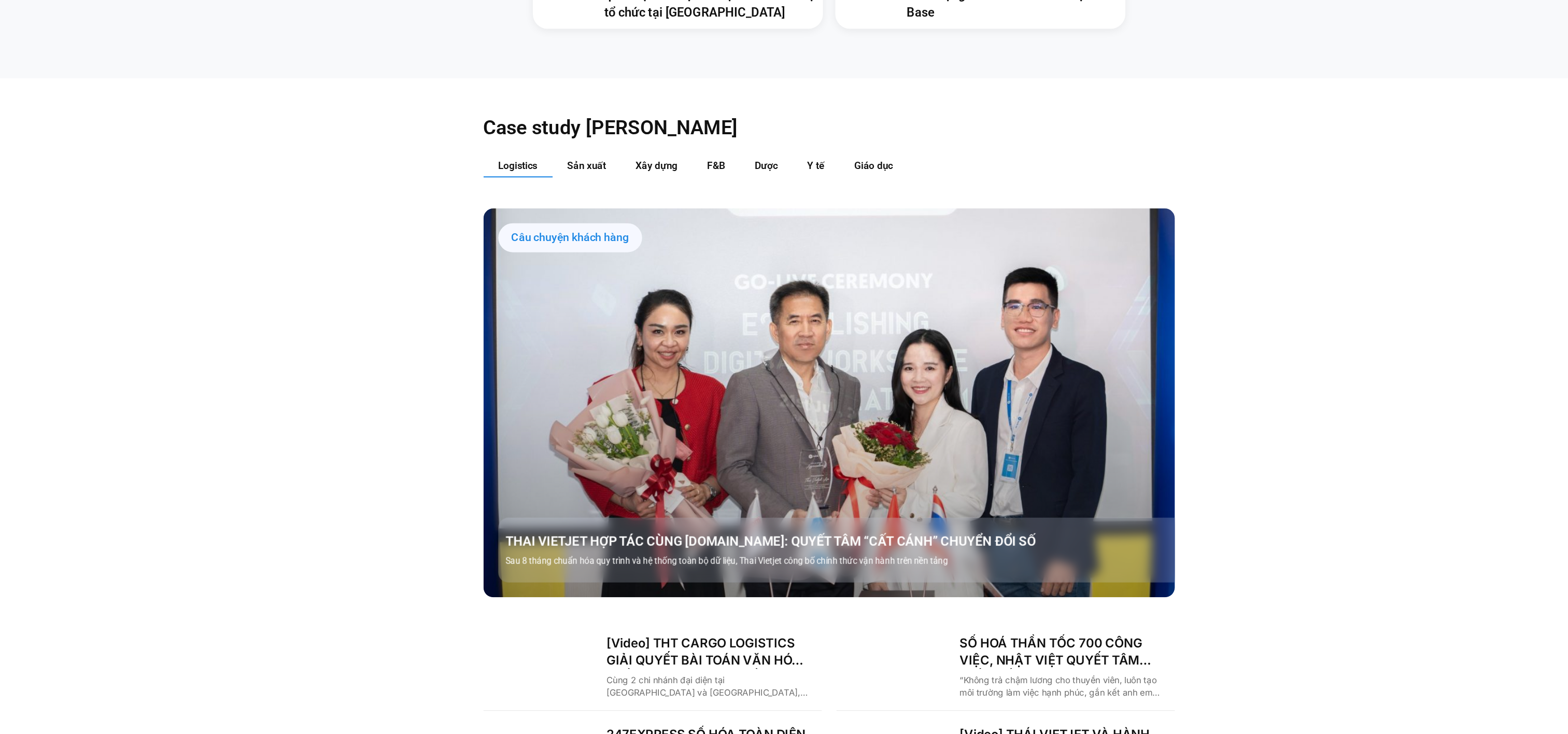
scroll to position [1360, 0]
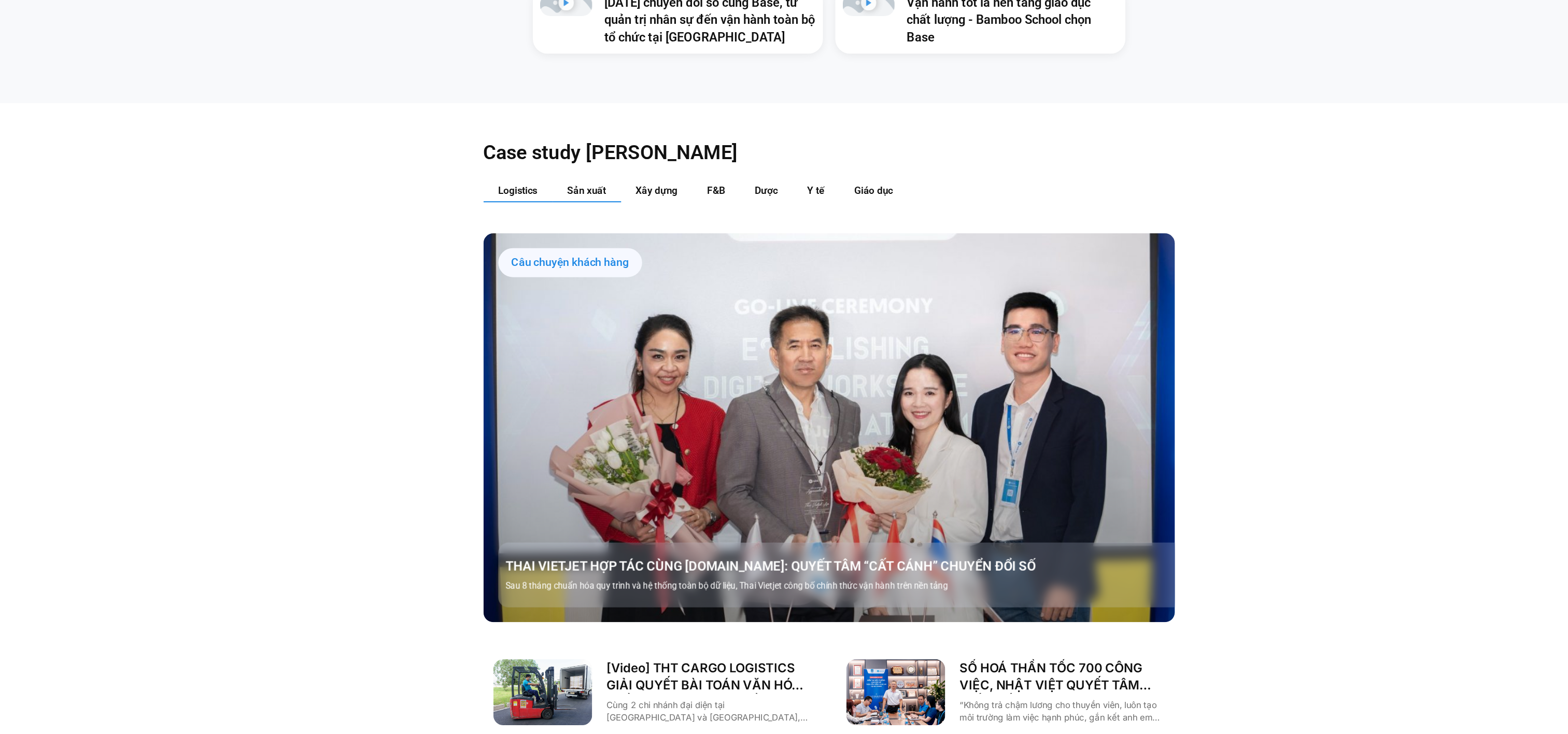
click at [586, 155] on span "Sản xuất" at bounding box center [581, 160] width 33 height 10
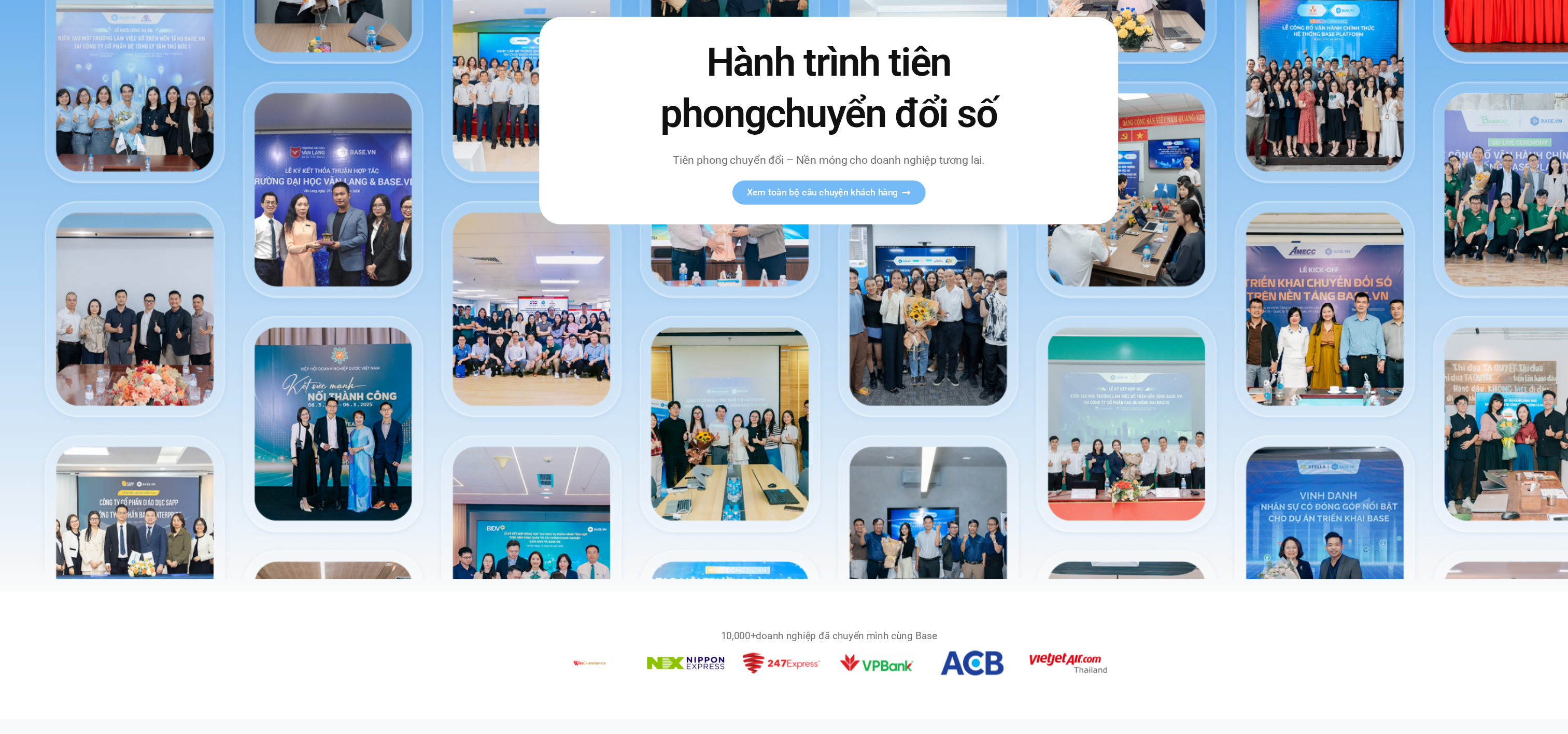
scroll to position [327, 0]
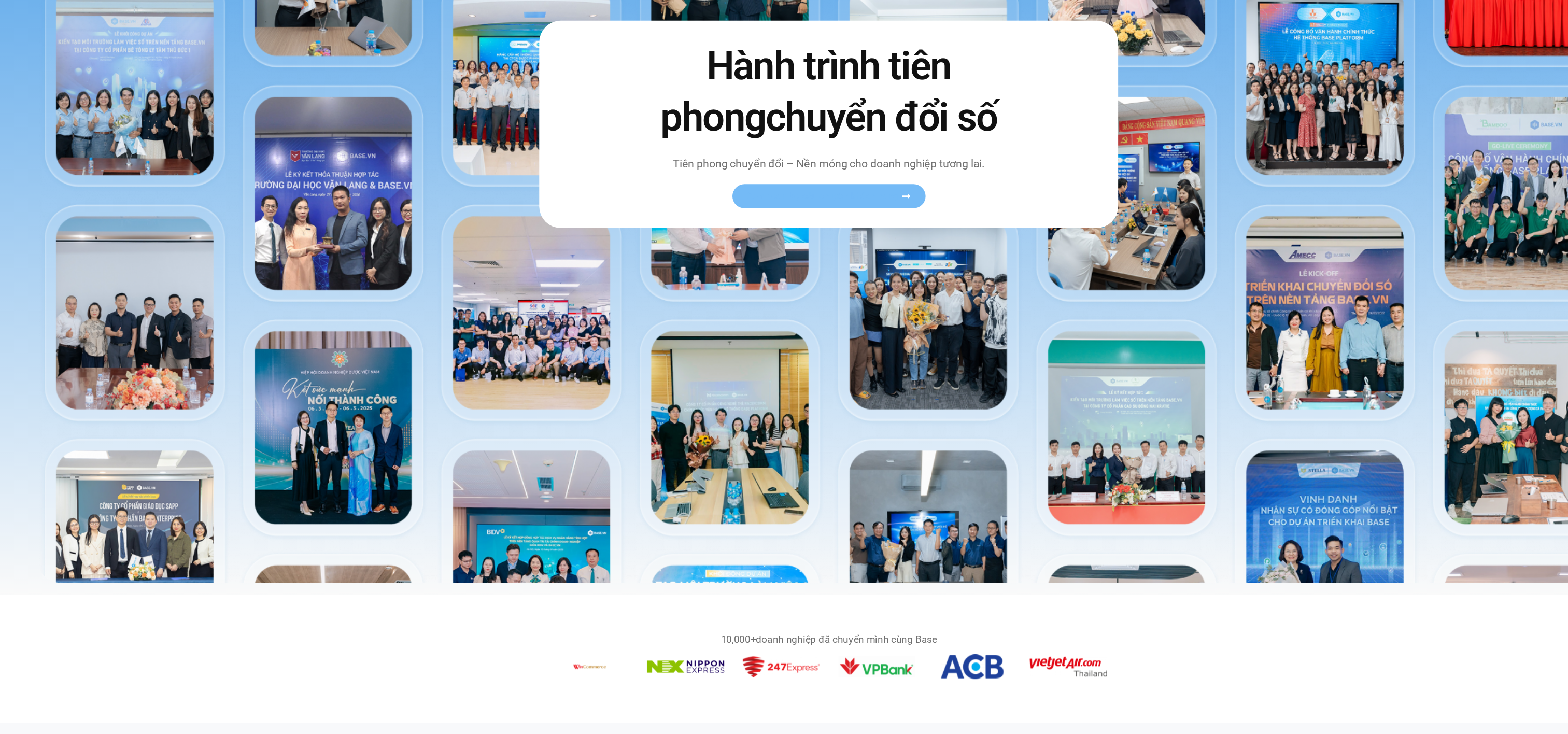
click at [805, 158] on link "Xem toàn bộ câu chuyện khách hàng" at bounding box center [784, 164] width 163 height 20
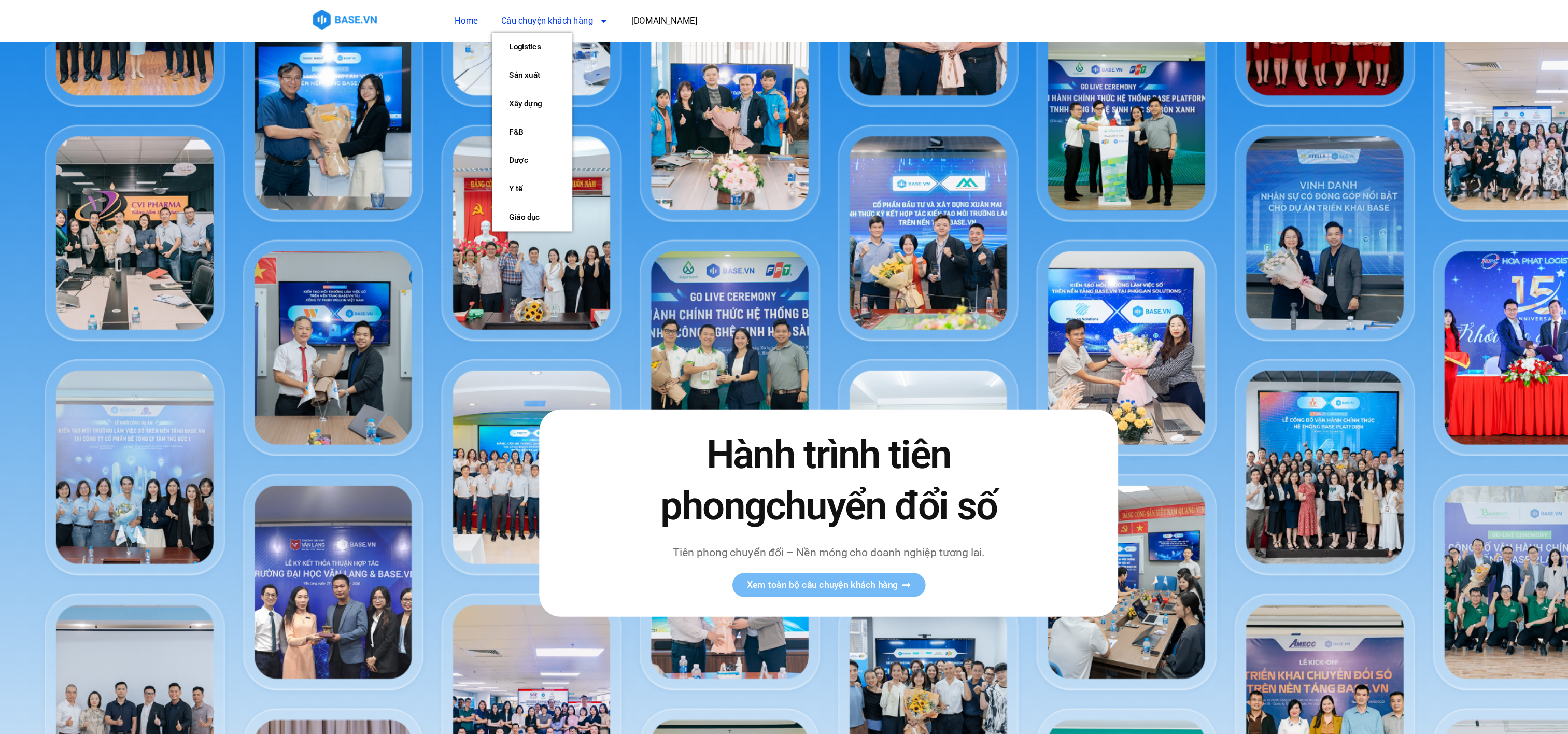
click at [541, 18] on link "Câu chuyện khách hàng" at bounding box center [554, 18] width 105 height 19
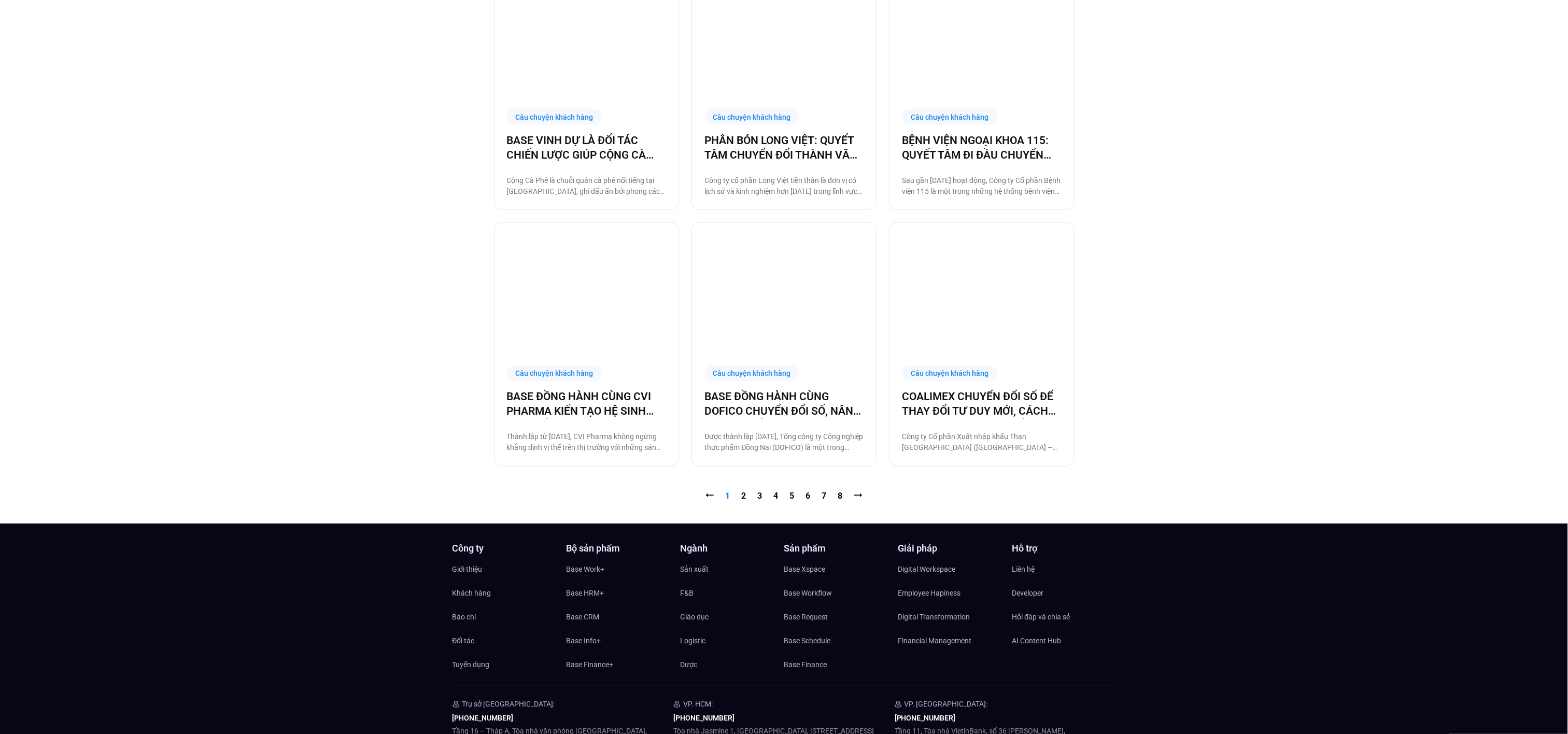
scroll to position [1061, 0]
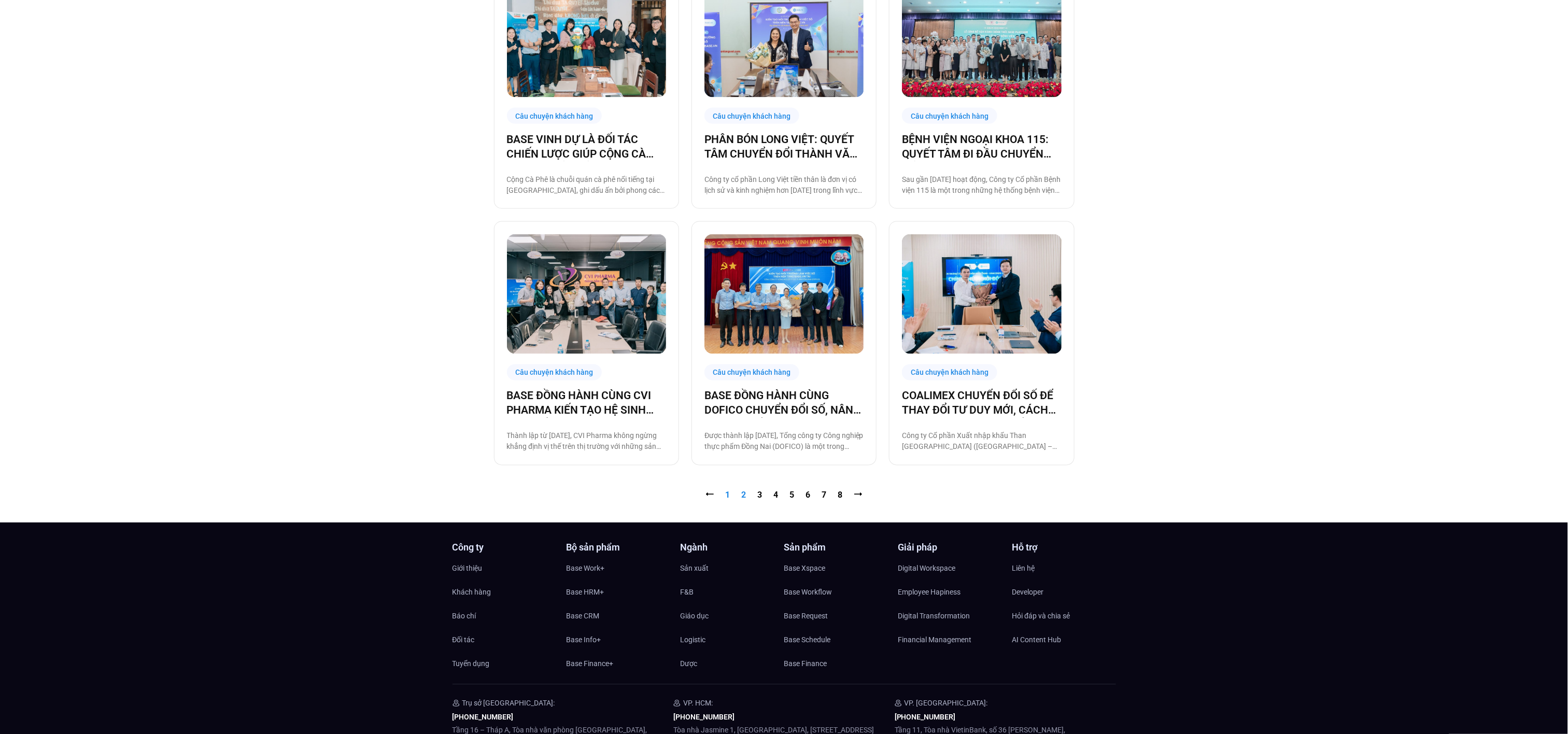
click at [742, 491] on link "Trang 2" at bounding box center [744, 495] width 5 height 10
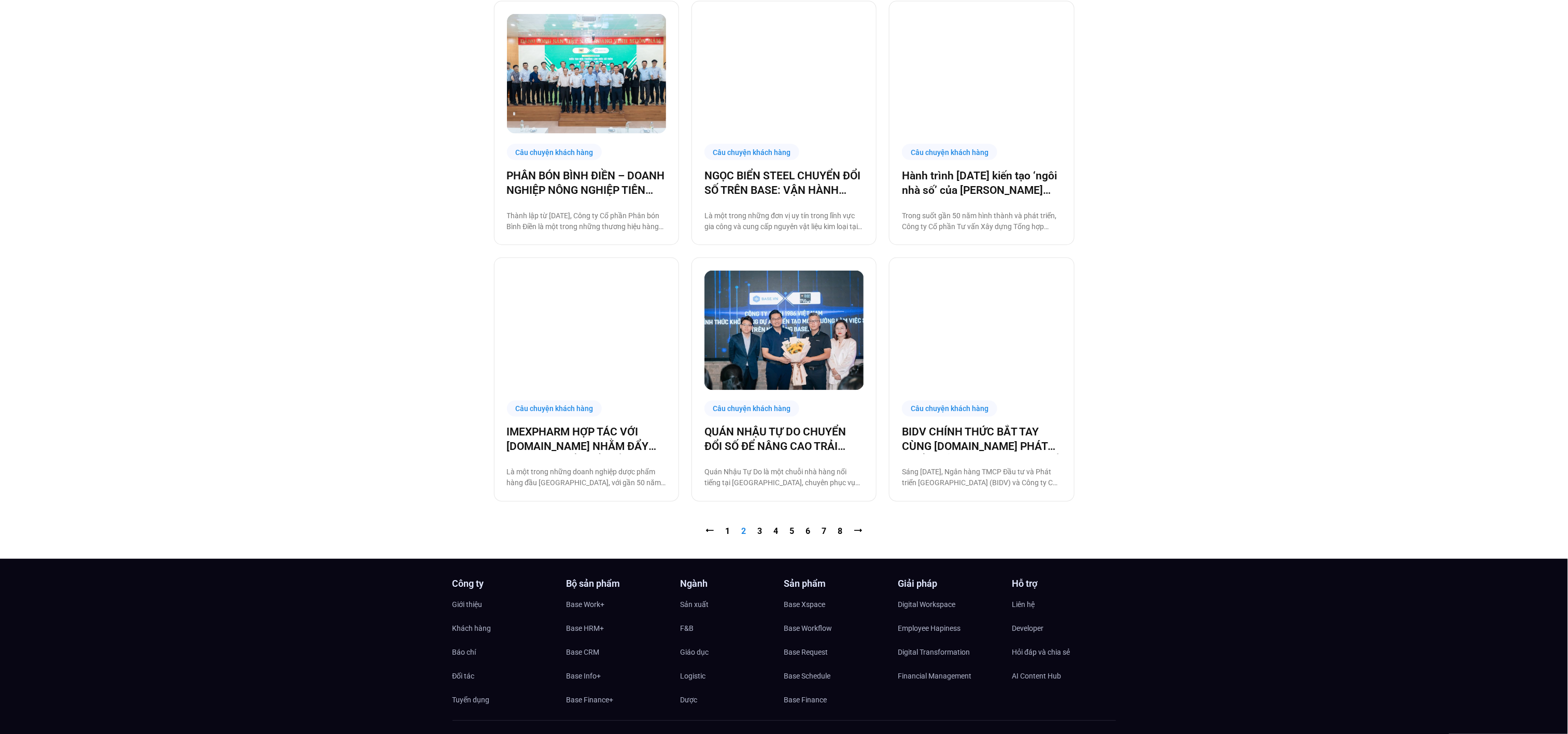
scroll to position [1025, 0]
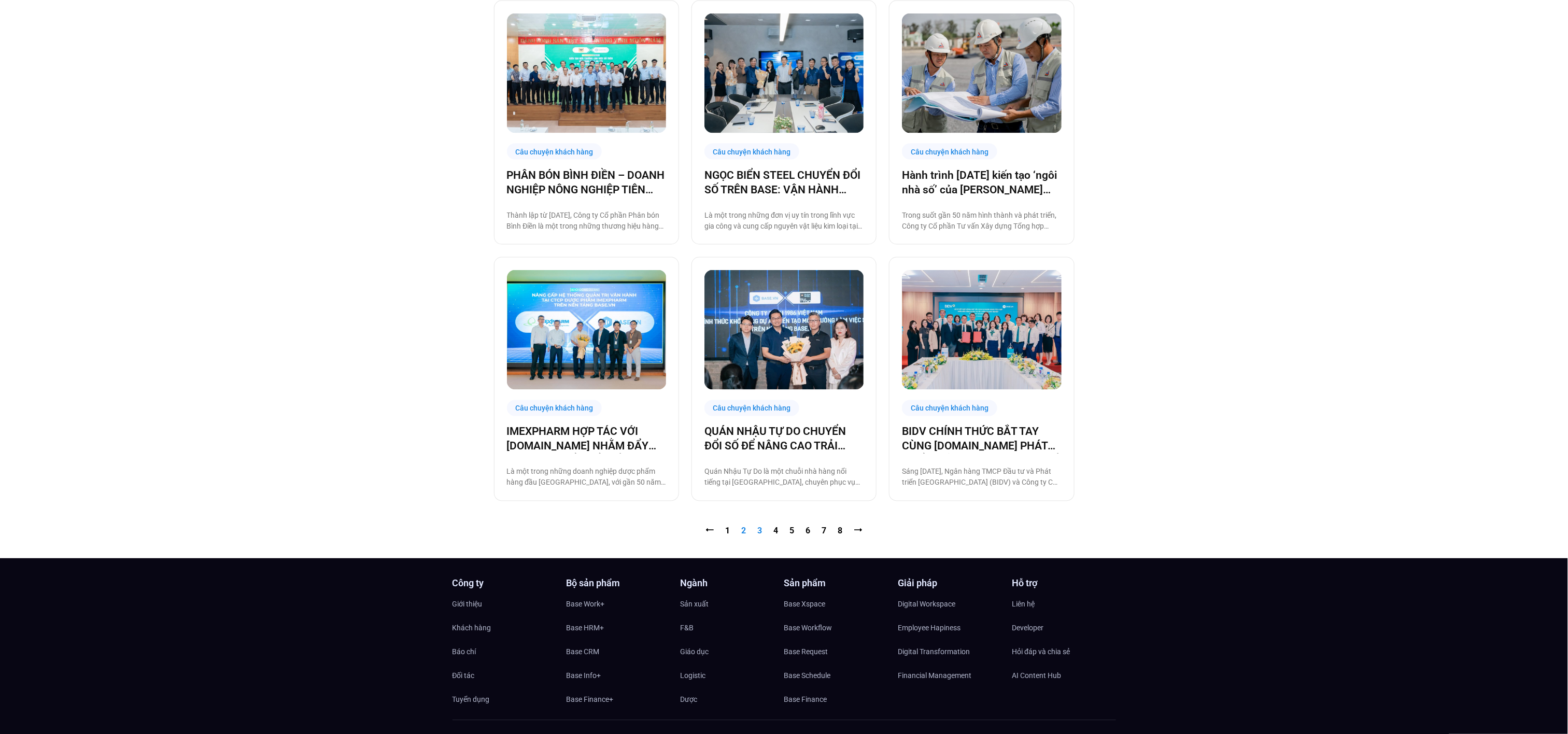
click at [761, 531] on link "Trang 3" at bounding box center [760, 531] width 5 height 10
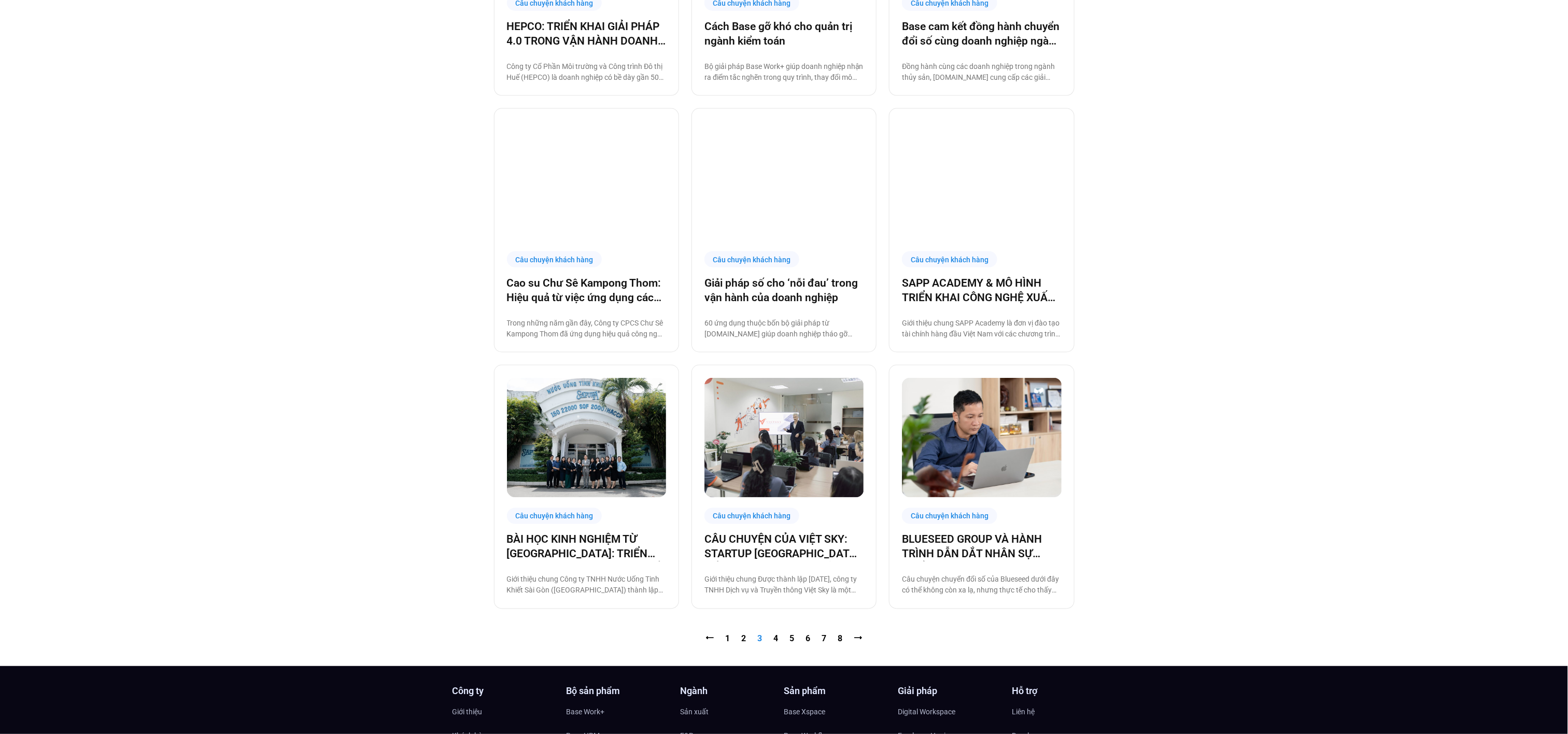
scroll to position [920, 0]
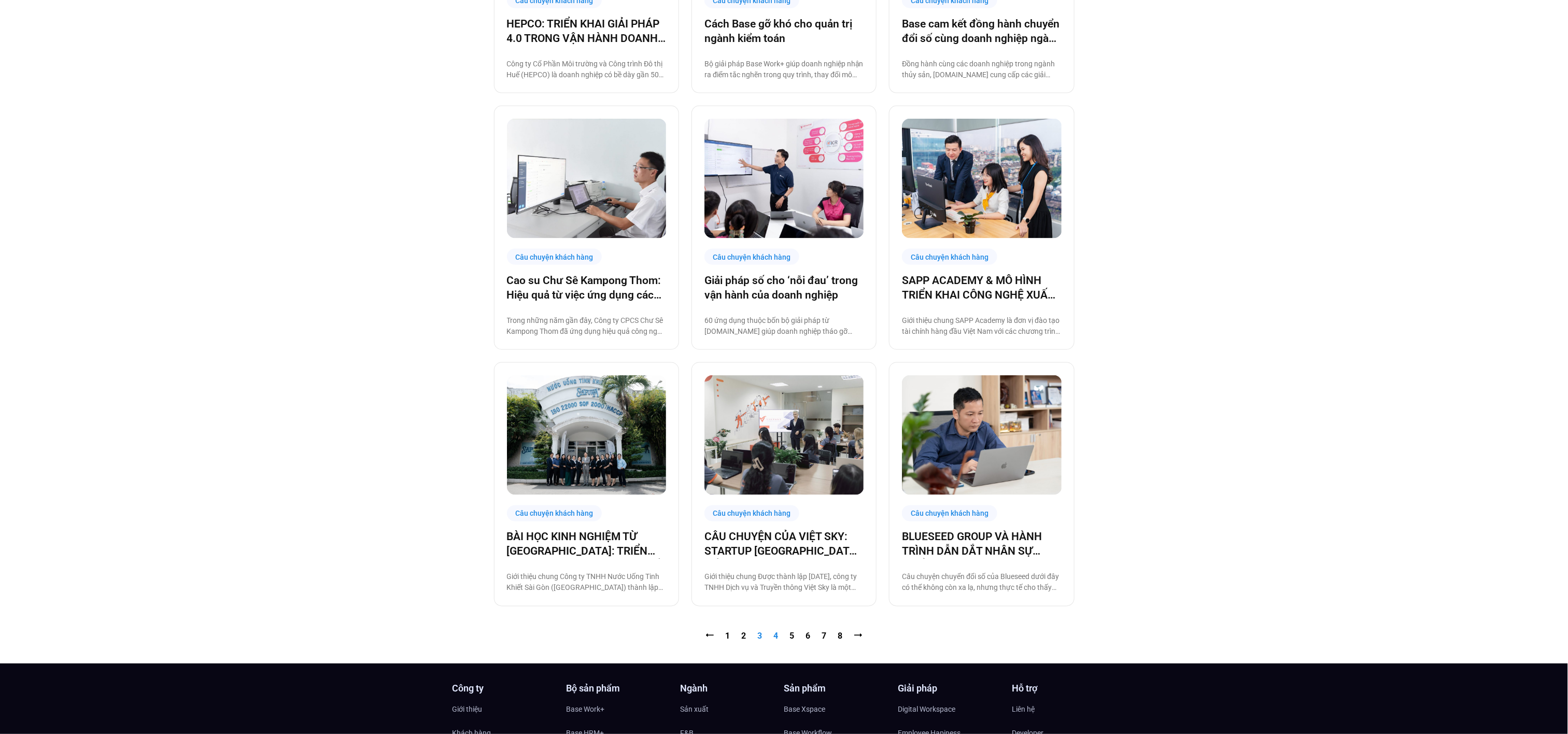
click at [774, 639] on link "Trang 4" at bounding box center [776, 637] width 5 height 10
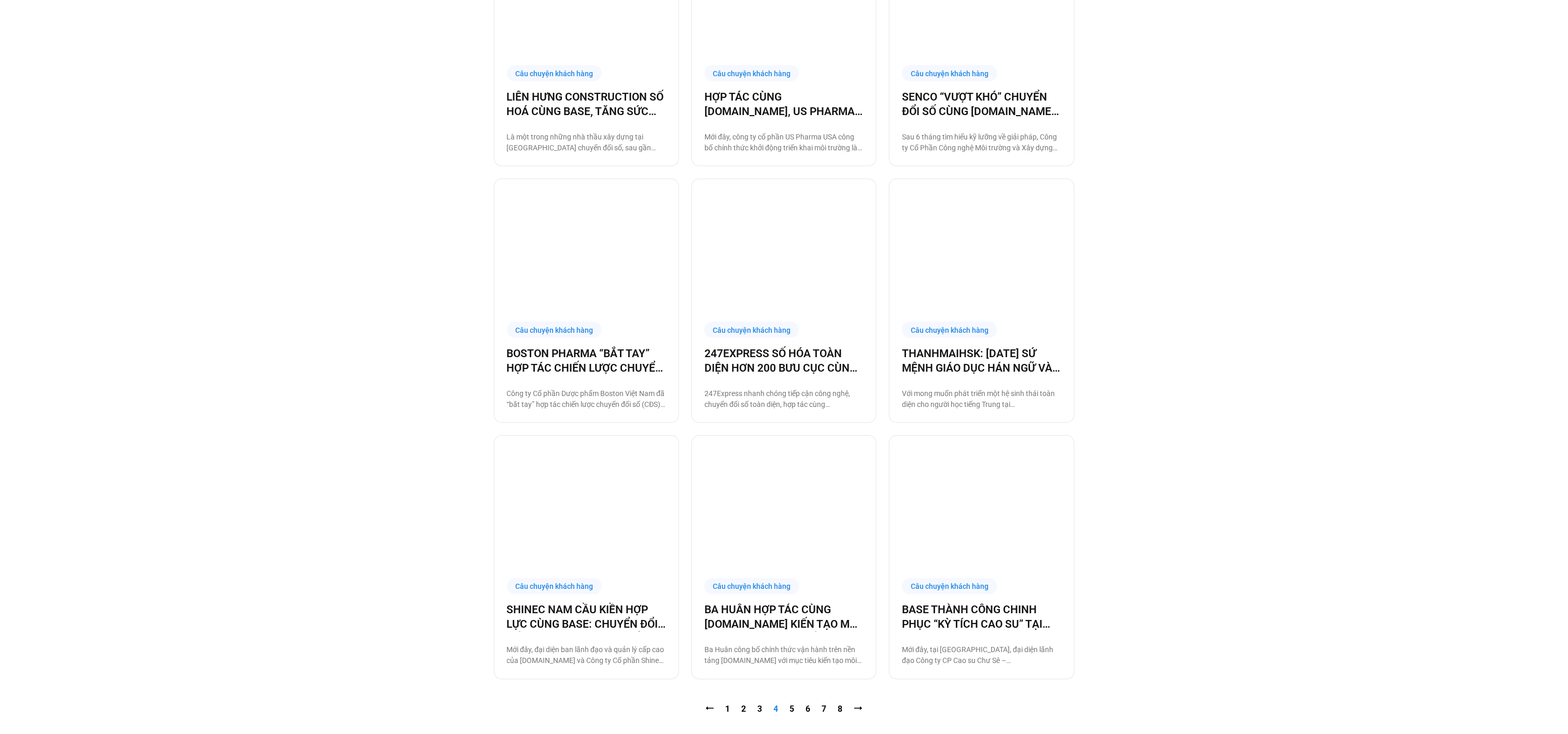
scroll to position [981, 0]
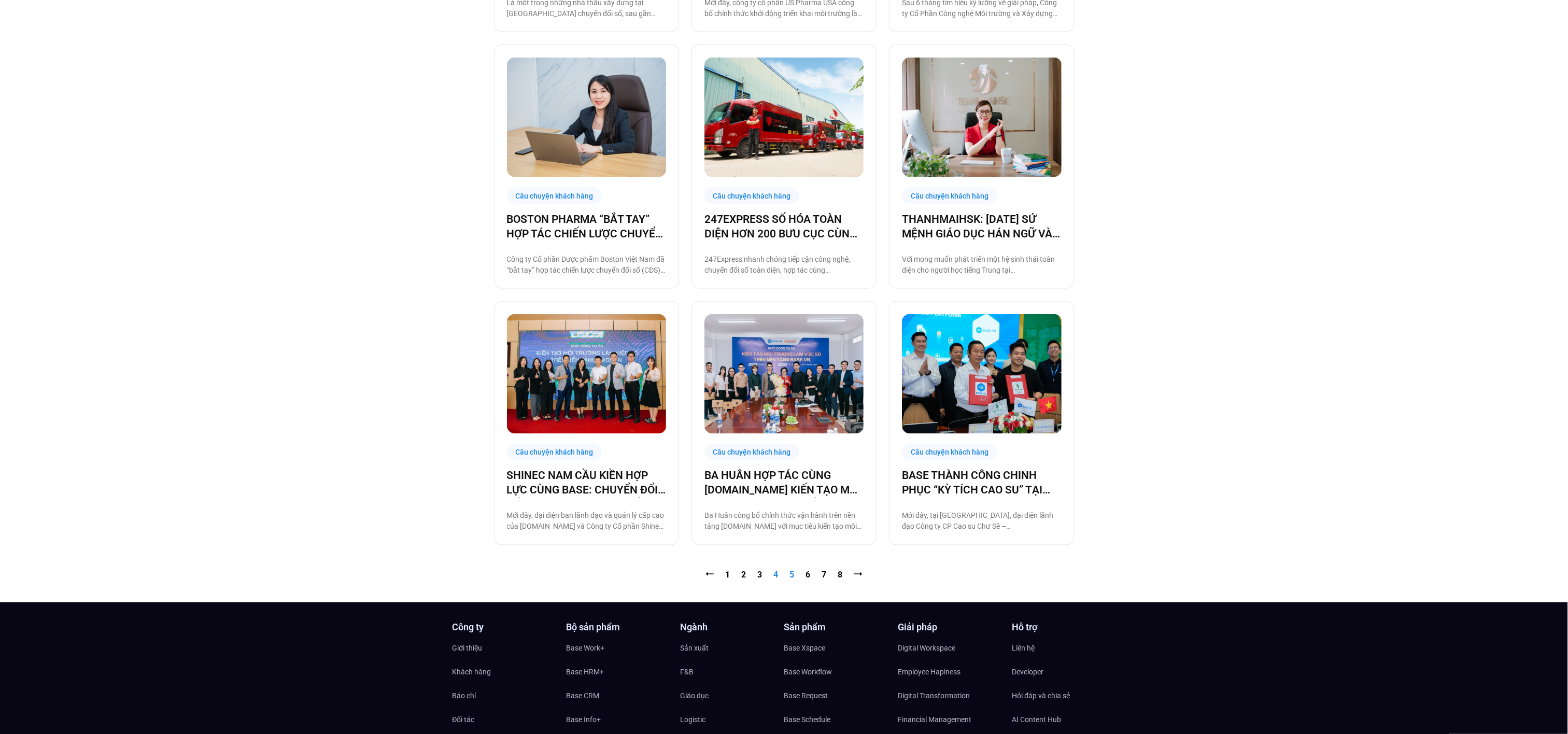
click at [790, 574] on link "Trang 5" at bounding box center [792, 575] width 5 height 10
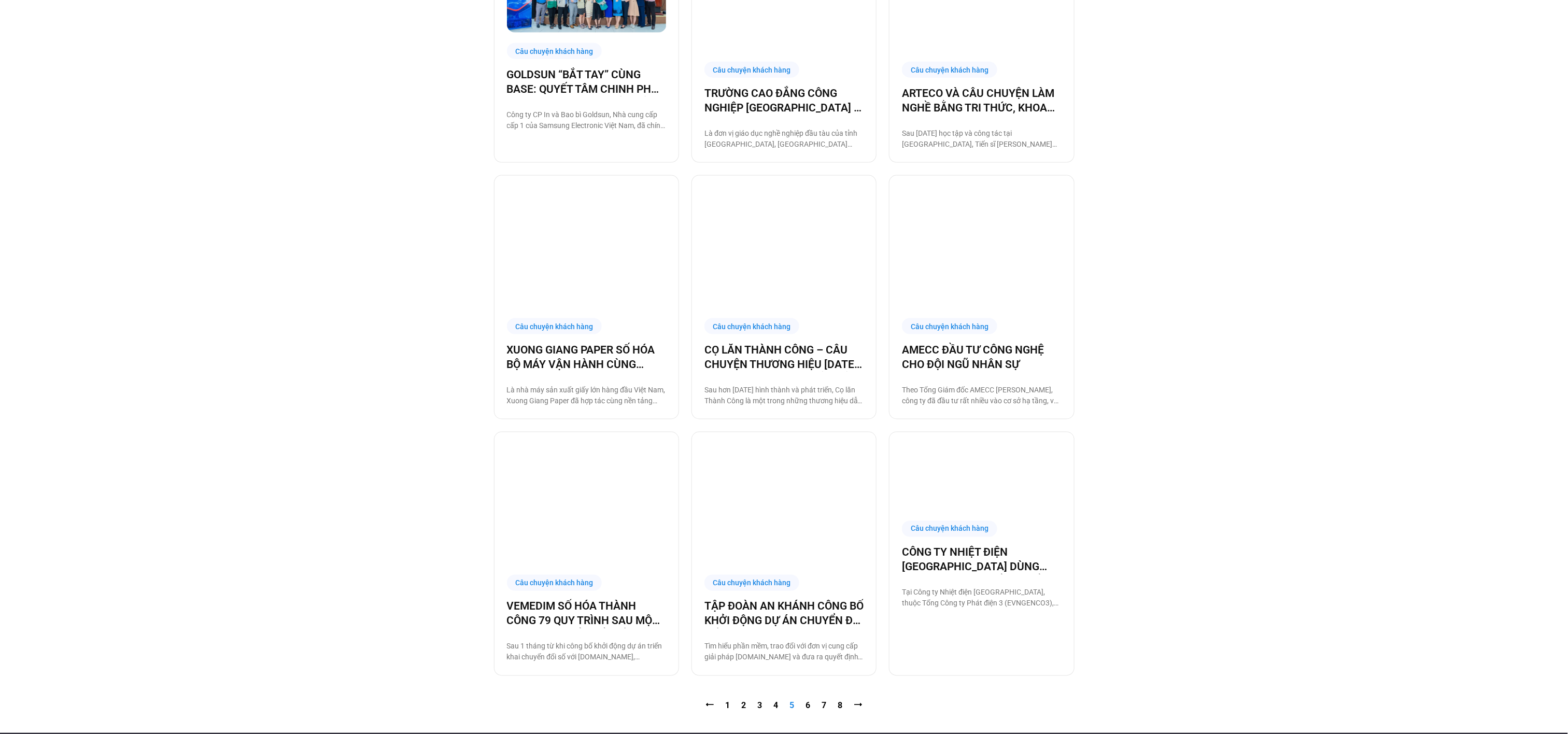
scroll to position [852, 0]
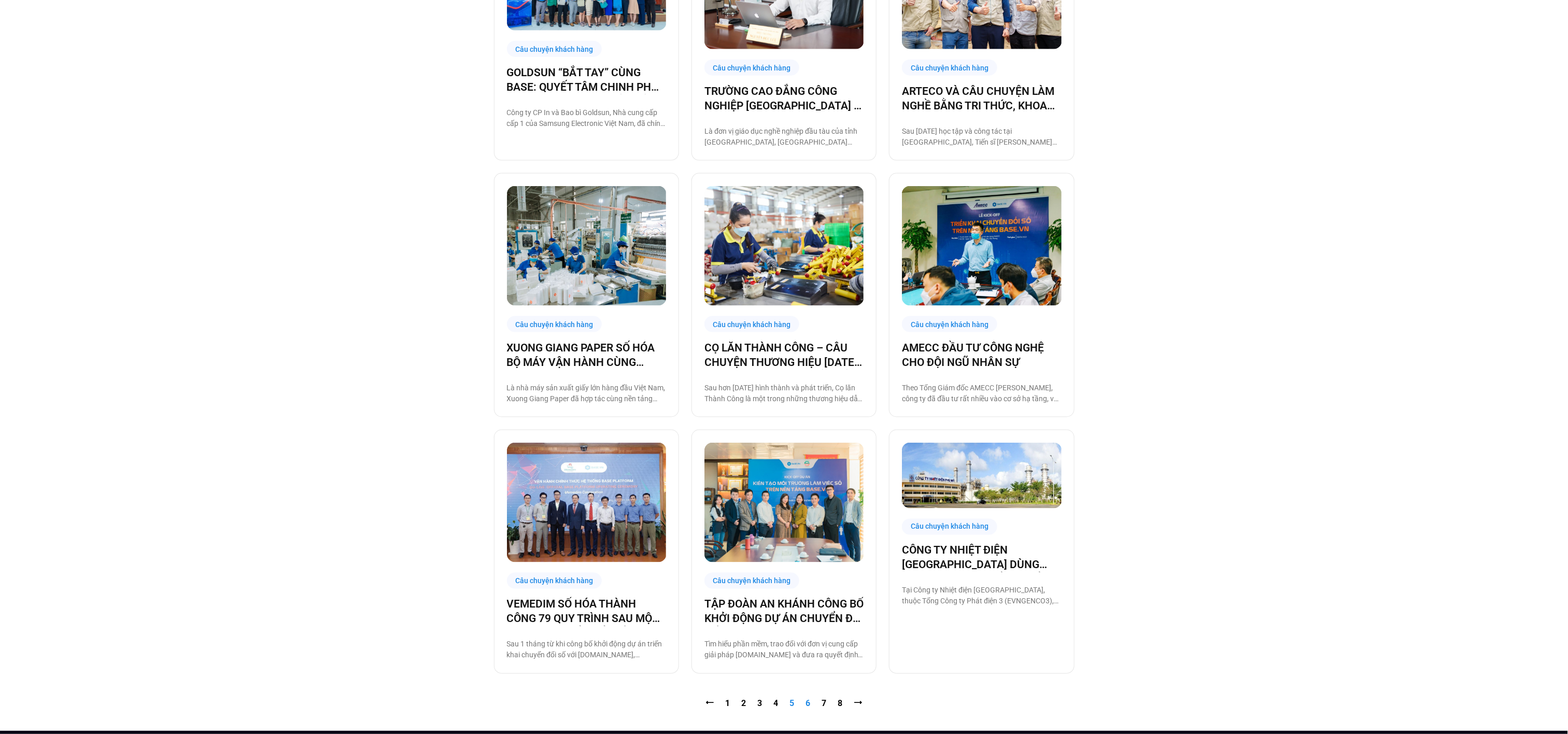
click at [809, 705] on link "Trang 6" at bounding box center [808, 704] width 5 height 10
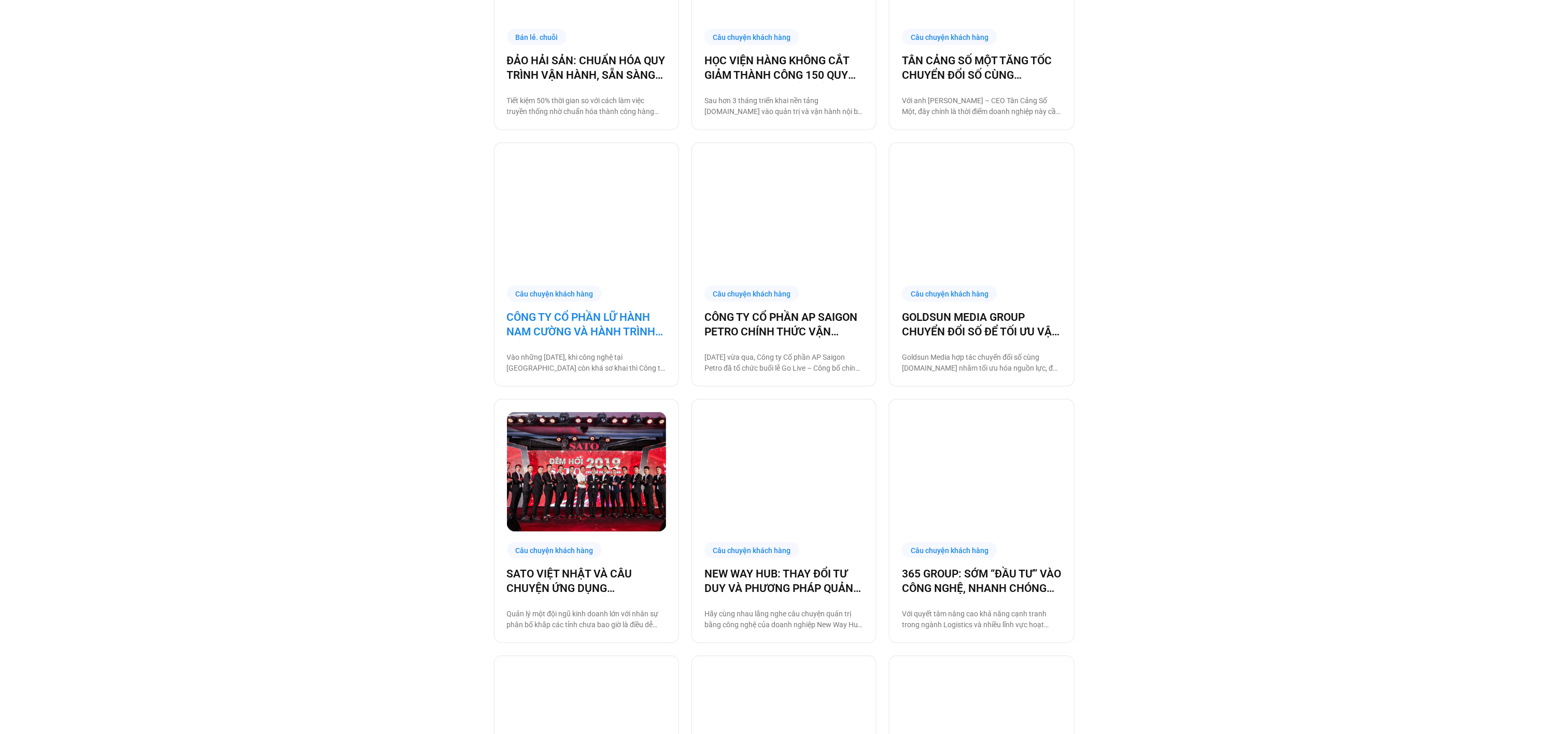
scroll to position [523, 0]
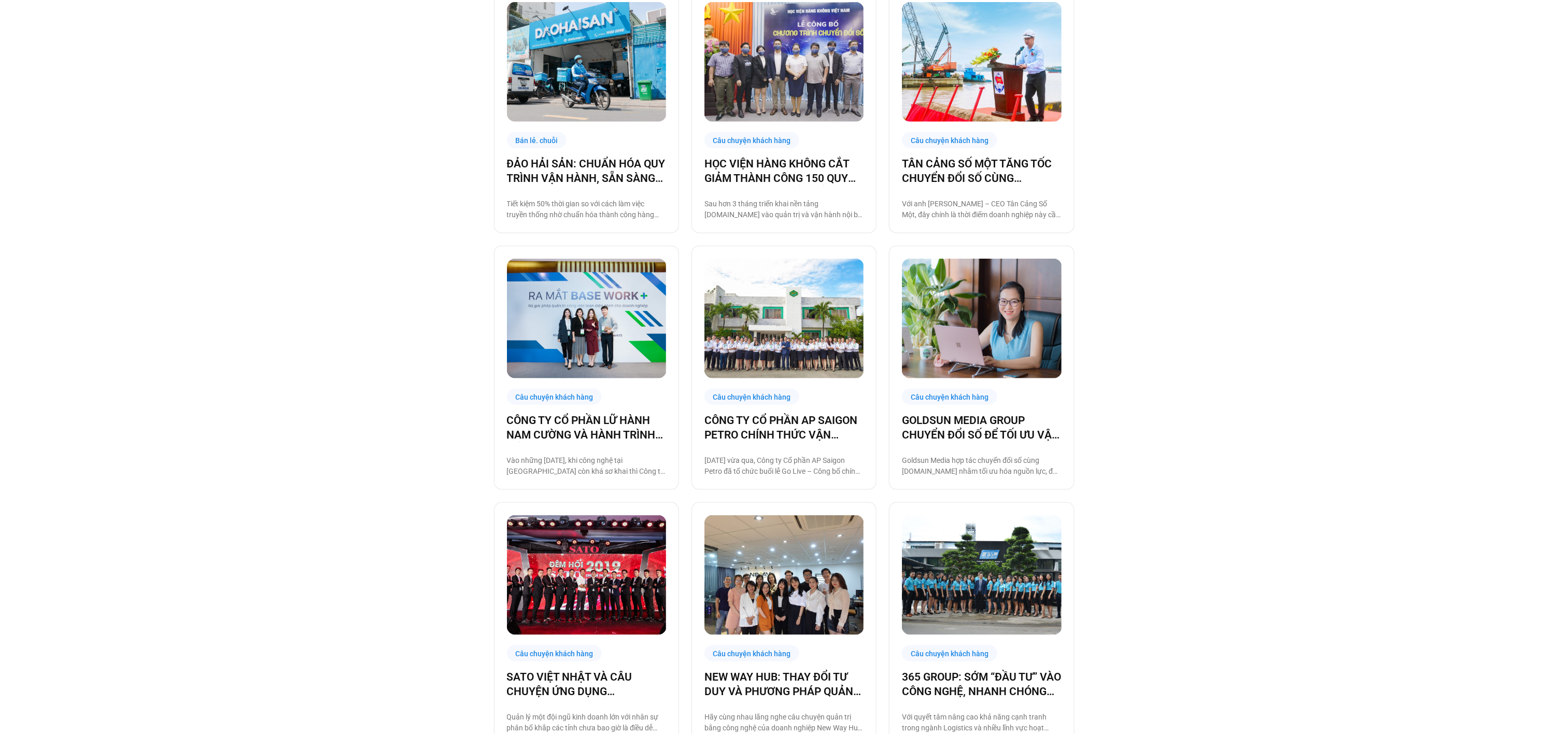
click at [551, 190] on div "ĐẢO HẢI SẢN: CHUẨN HÓA QUY TRÌNH VẬN HÀNH, SẴN SÀNG TĂNG TRƯỞNG NHANH Tiết kiệm…" at bounding box center [586, 188] width 159 height 64
click at [577, 162] on link "ĐẢO HẢI SẢN: CHUẨN HÓA QUY TRÌNH VẬN HÀNH, SẴN SÀNG TĂNG TRƯỞNG NHANH" at bounding box center [586, 171] width 159 height 29
